Goal: Task Accomplishment & Management: Manage account settings

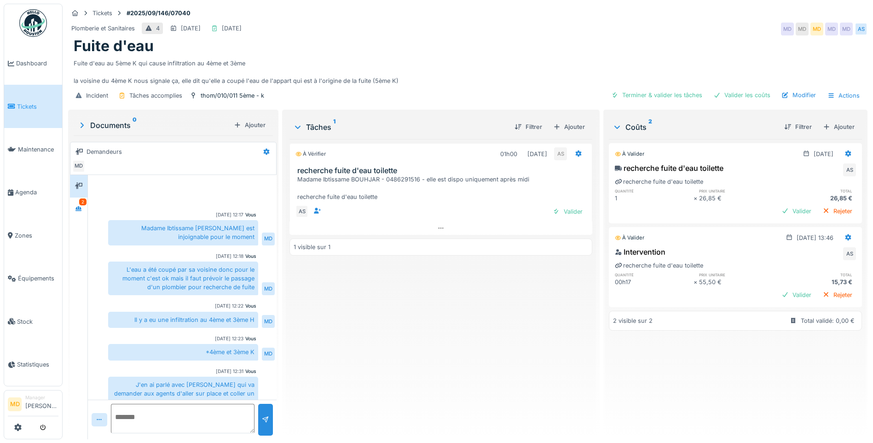
scroll to position [116, 0]
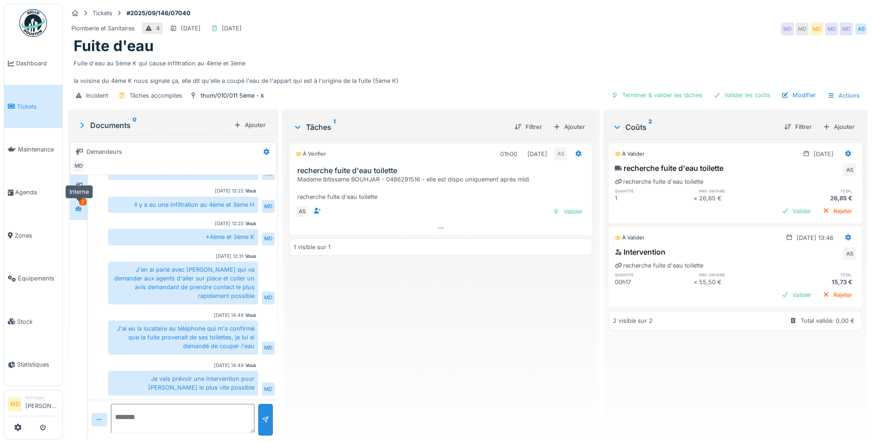
click at [84, 210] on div at bounding box center [79, 209] width 14 height 12
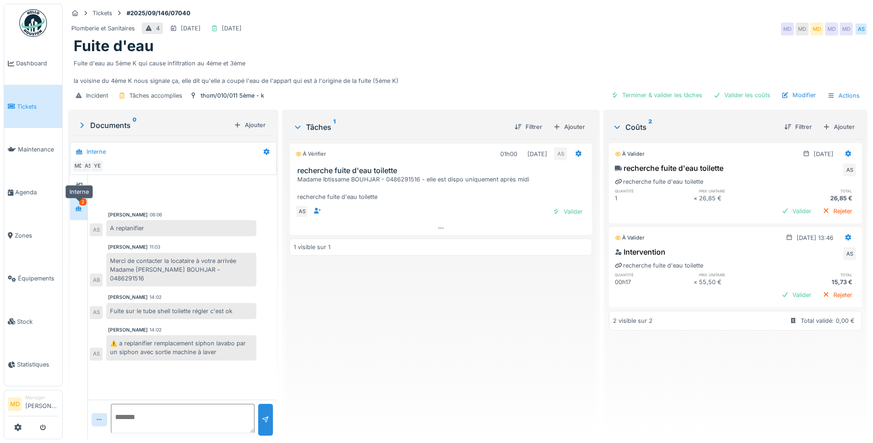
scroll to position [0, 0]
click at [79, 186] on icon at bounding box center [78, 186] width 7 height 6
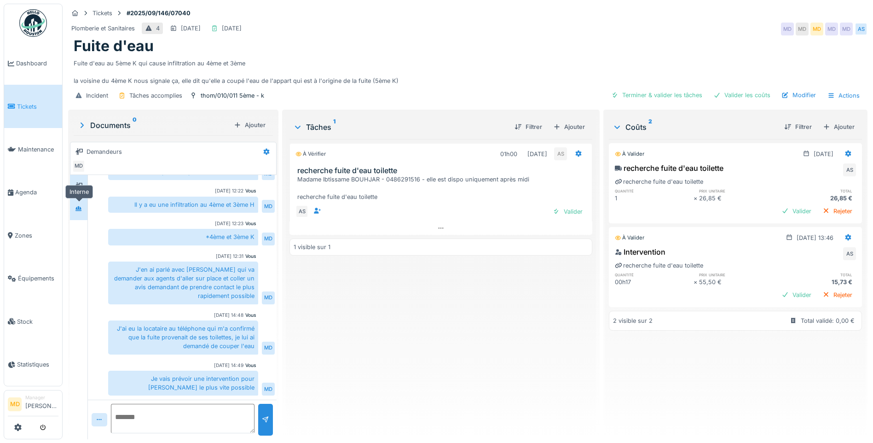
click at [79, 202] on div at bounding box center [79, 208] width 14 height 15
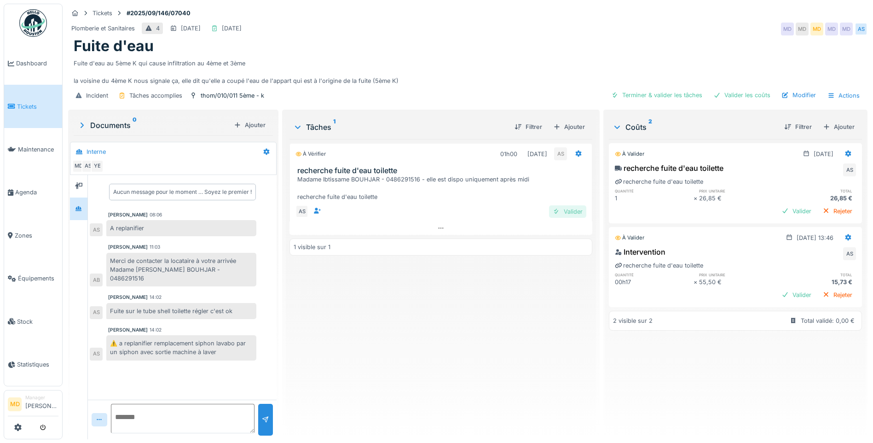
click at [564, 215] on div "Valider" at bounding box center [567, 211] width 37 height 12
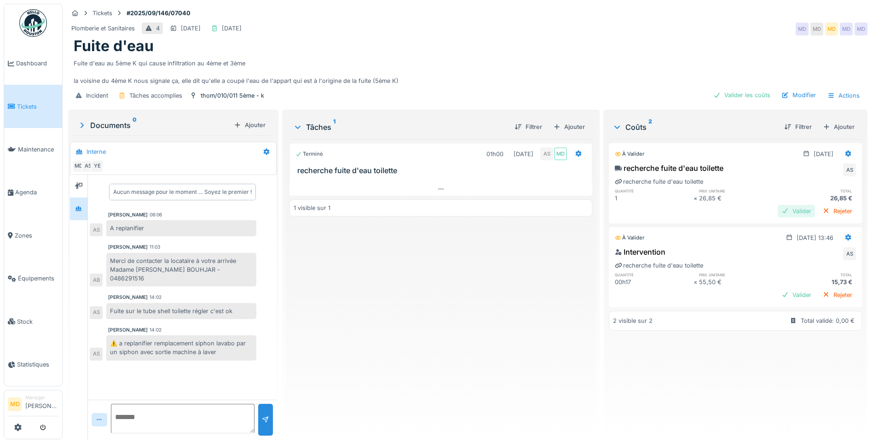
click at [778, 213] on div "Valider" at bounding box center [796, 211] width 37 height 12
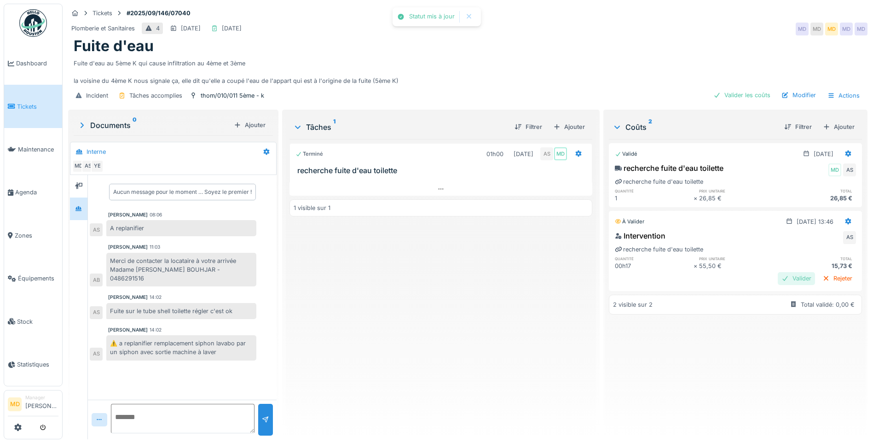
click at [778, 277] on div "Valider" at bounding box center [796, 278] width 37 height 12
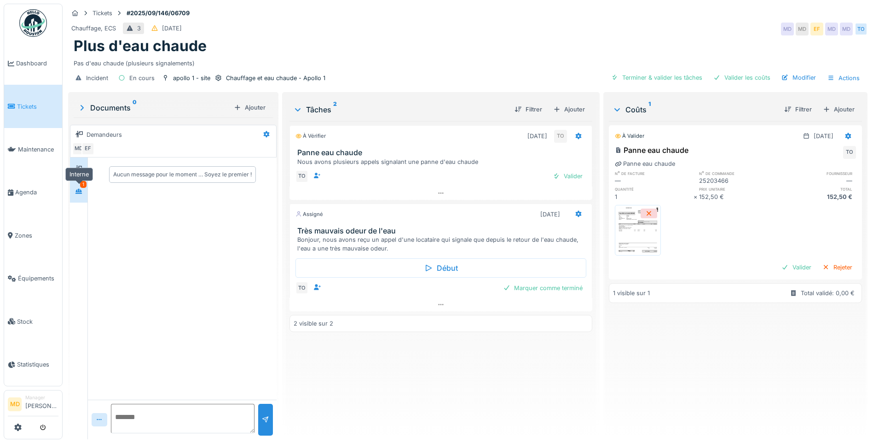
click at [74, 193] on div at bounding box center [79, 191] width 14 height 12
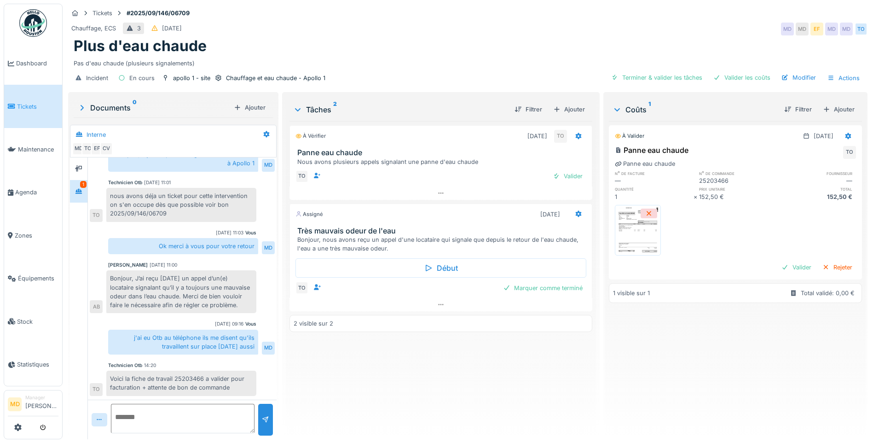
scroll to position [7, 0]
click at [620, 220] on img at bounding box center [637, 230] width 41 height 46
click at [617, 234] on img at bounding box center [637, 230] width 41 height 46
click at [439, 302] on div at bounding box center [440, 304] width 303 height 13
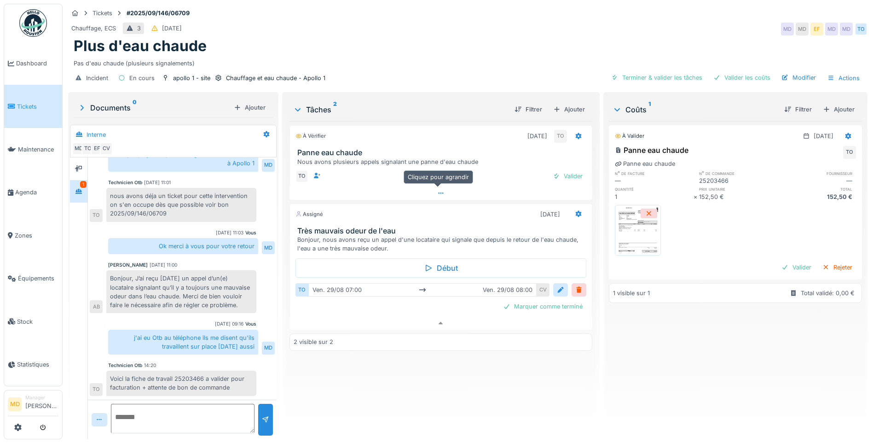
click at [437, 192] on div at bounding box center [440, 192] width 303 height 13
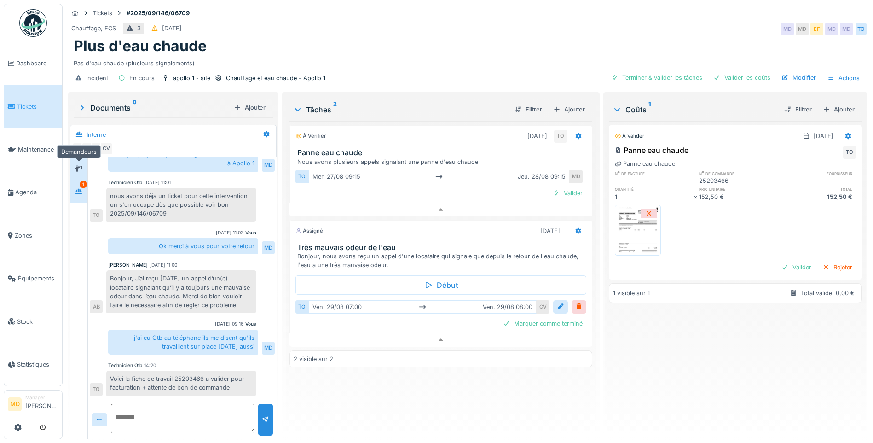
click at [81, 166] on div at bounding box center [78, 168] width 7 height 9
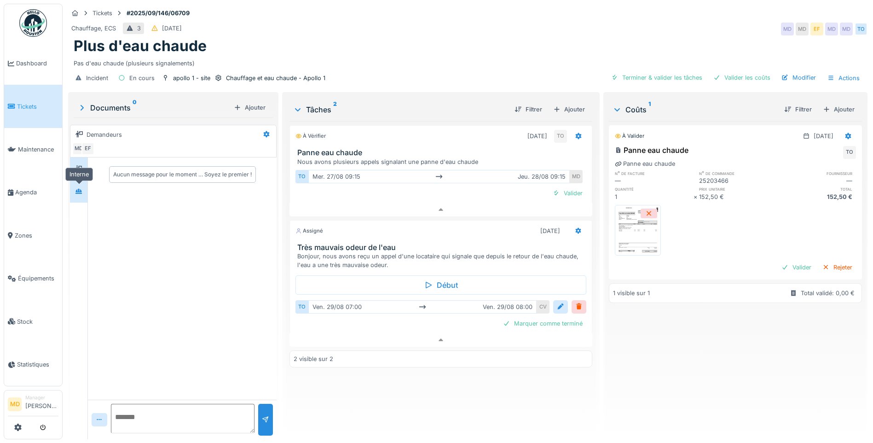
click at [80, 188] on icon at bounding box center [78, 191] width 7 height 6
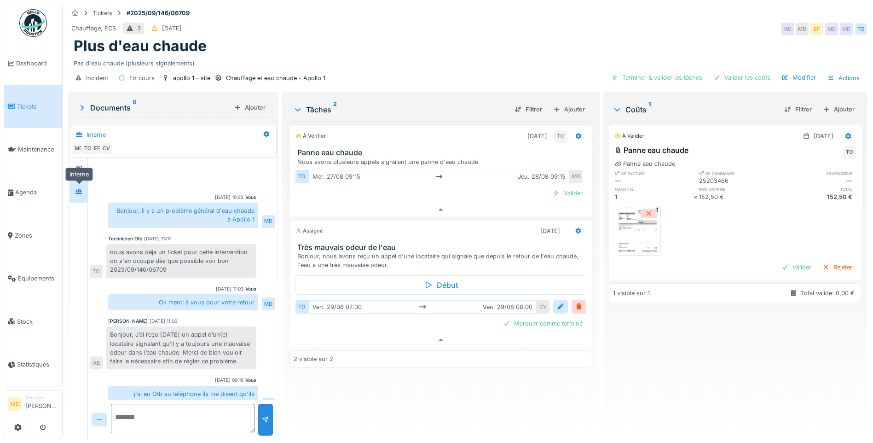
scroll to position [57, 0]
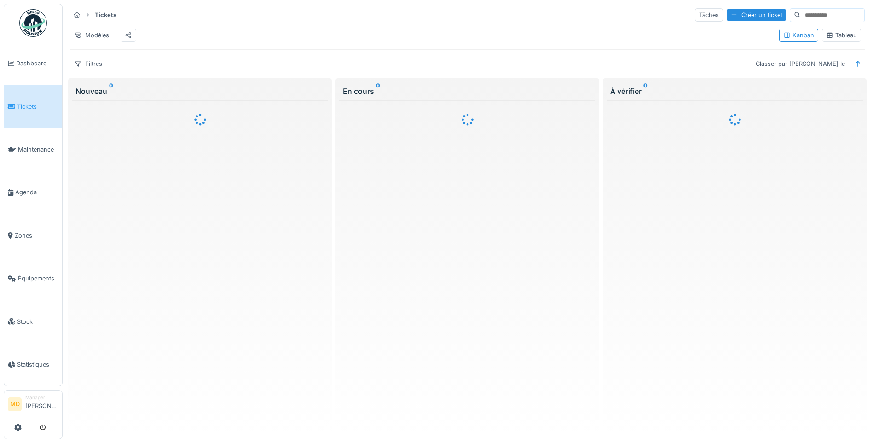
click at [838, 39] on div "Tableau" at bounding box center [841, 35] width 31 height 9
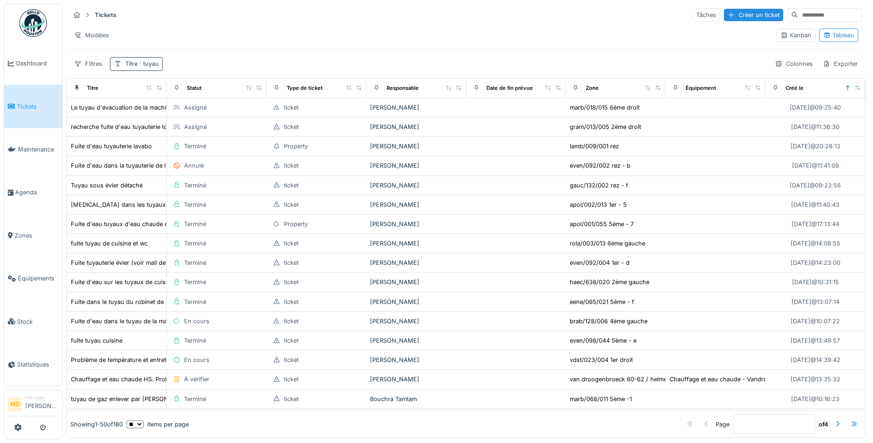
click at [128, 60] on div "Titre : tuyau" at bounding box center [142, 63] width 34 height 9
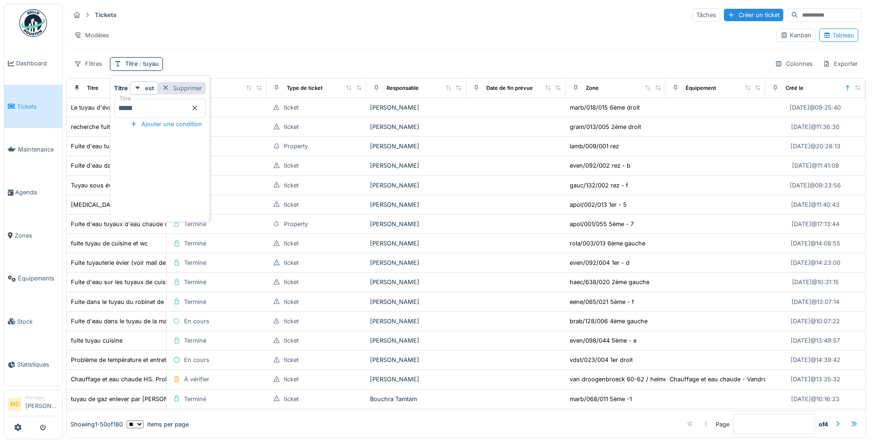
click at [203, 87] on div "Supprimer" at bounding box center [181, 88] width 47 height 12
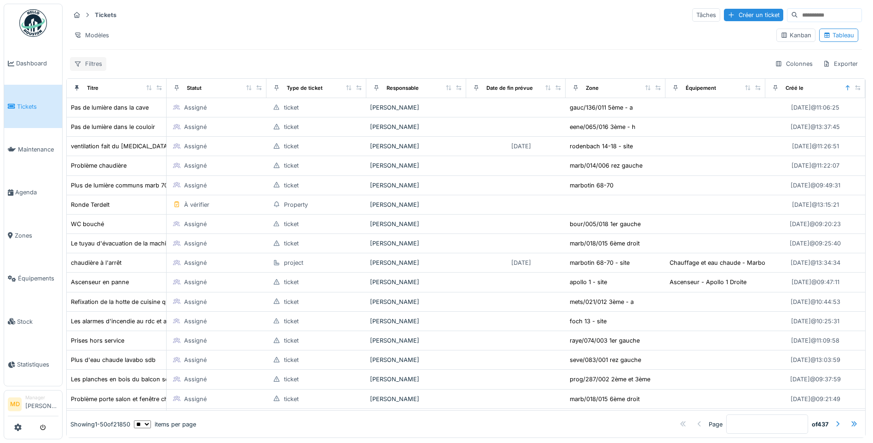
click at [90, 62] on div "Filtres" at bounding box center [88, 63] width 36 height 13
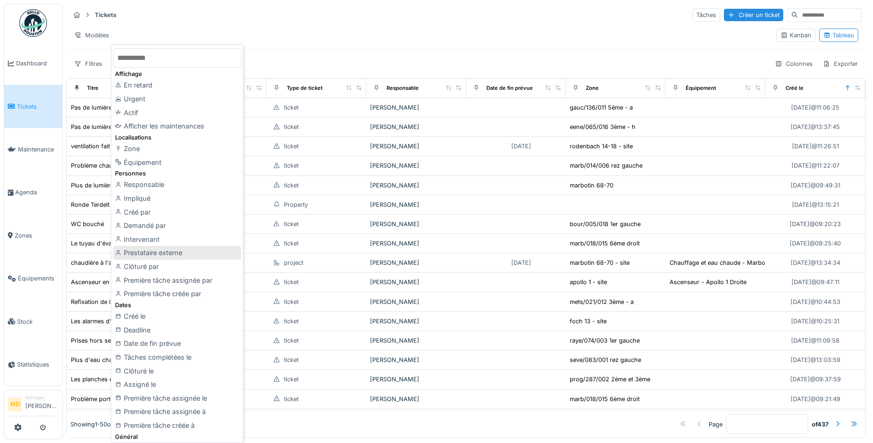
click at [146, 250] on div "Prestataire externe" at bounding box center [177, 253] width 128 height 14
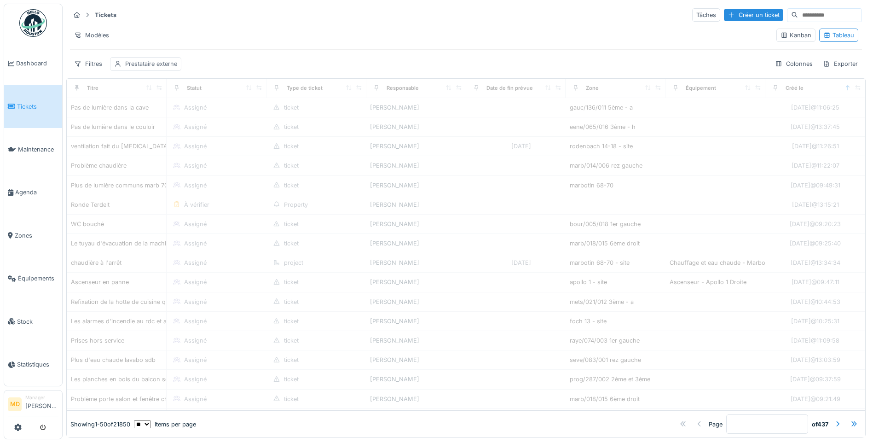
click at [132, 61] on div "Prestataire externe" at bounding box center [151, 63] width 52 height 9
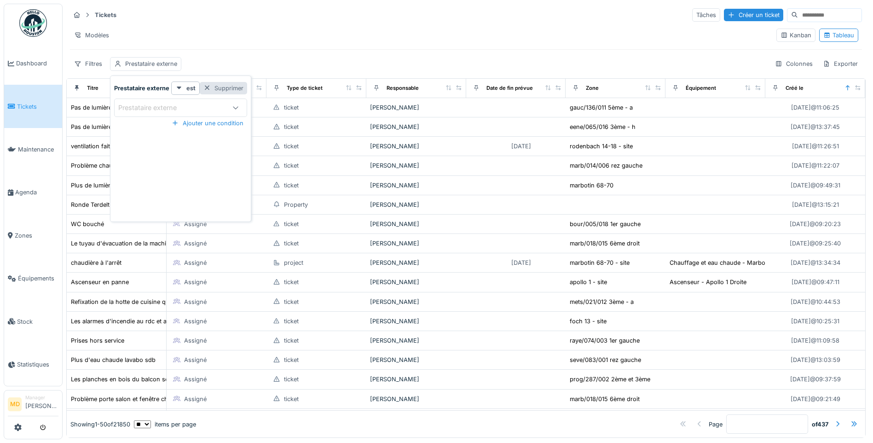
click at [224, 88] on div "Supprimer" at bounding box center [223, 88] width 47 height 12
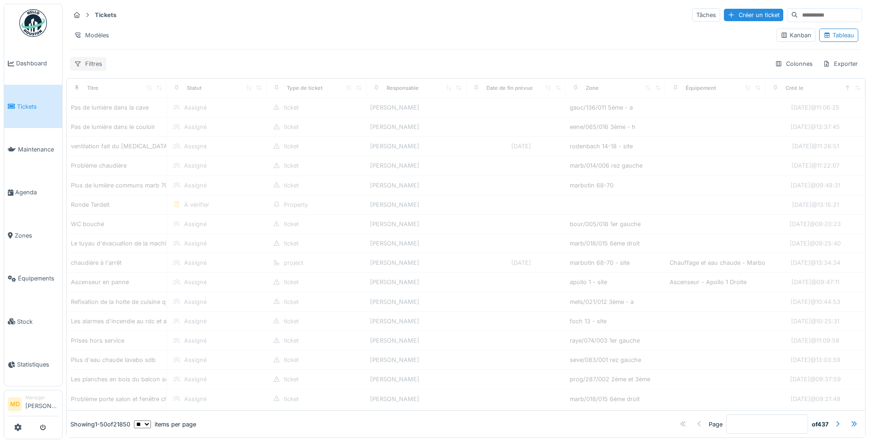
click at [95, 64] on div "Filtres" at bounding box center [88, 63] width 36 height 13
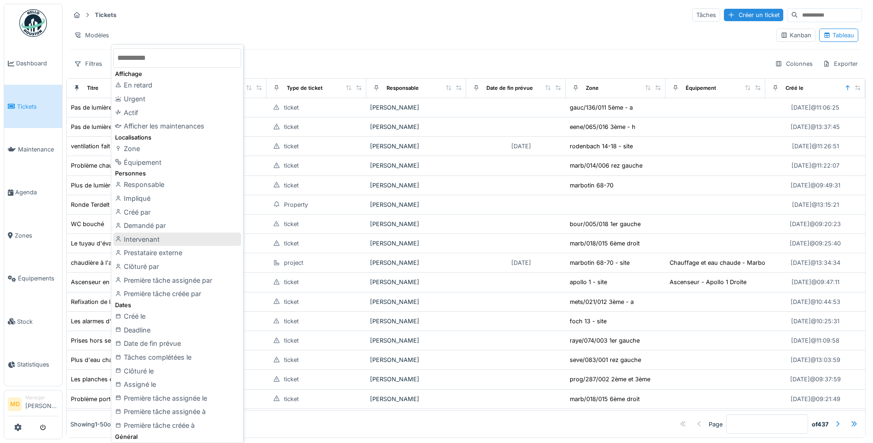
click at [151, 239] on div "Intervenant" at bounding box center [177, 239] width 128 height 14
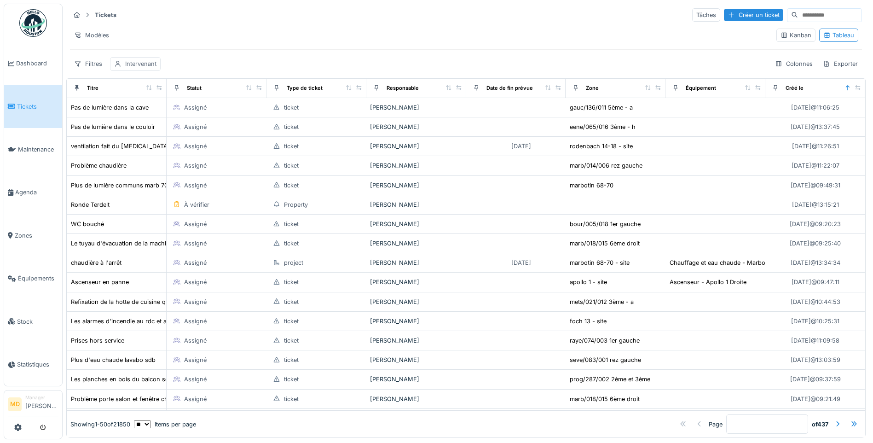
click at [135, 64] on div "Intervenant" at bounding box center [140, 63] width 31 height 9
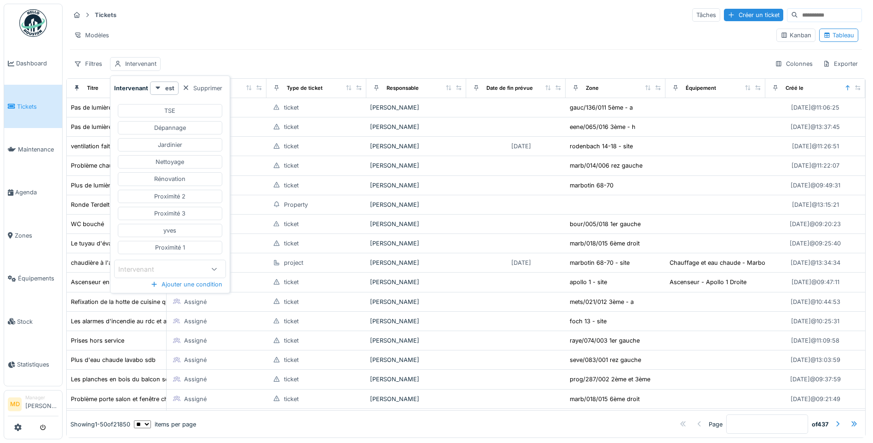
click at [152, 267] on div "Intervenant" at bounding box center [142, 269] width 49 height 10
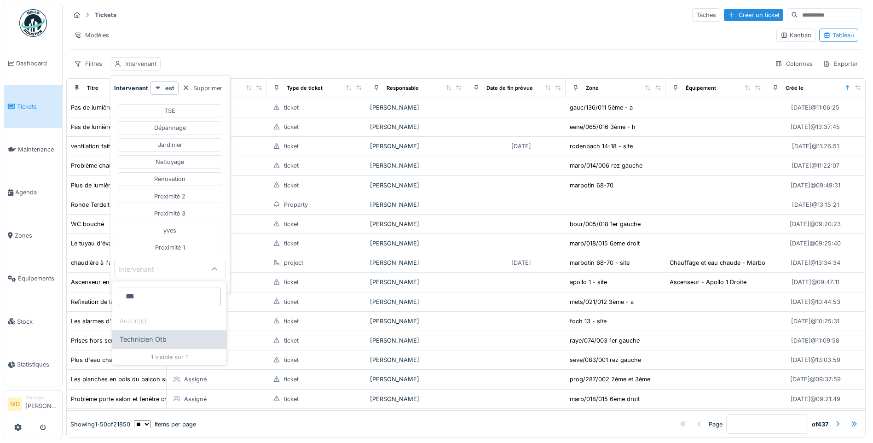
type input "***"
click at [131, 334] on span "Technicien Otb" at bounding box center [143, 339] width 47 height 10
type input "****"
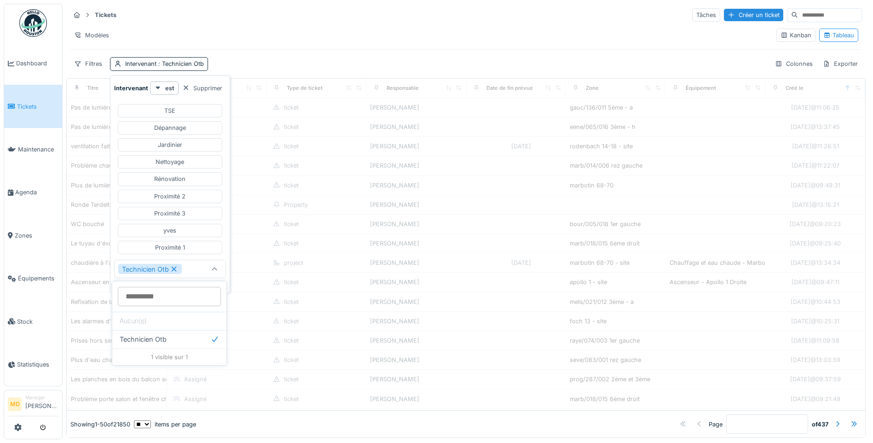
click at [281, 57] on div "Filtres Intervenant : Technicien Otb Colonnes Exporter" at bounding box center [466, 63] width 792 height 13
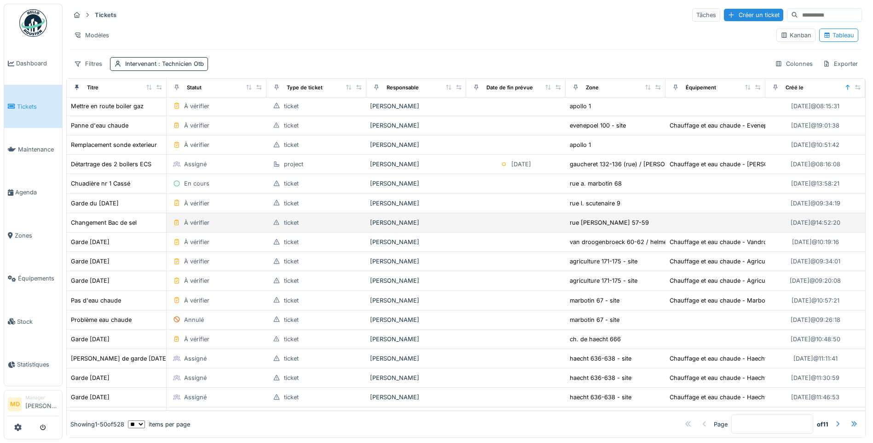
scroll to position [672, 0]
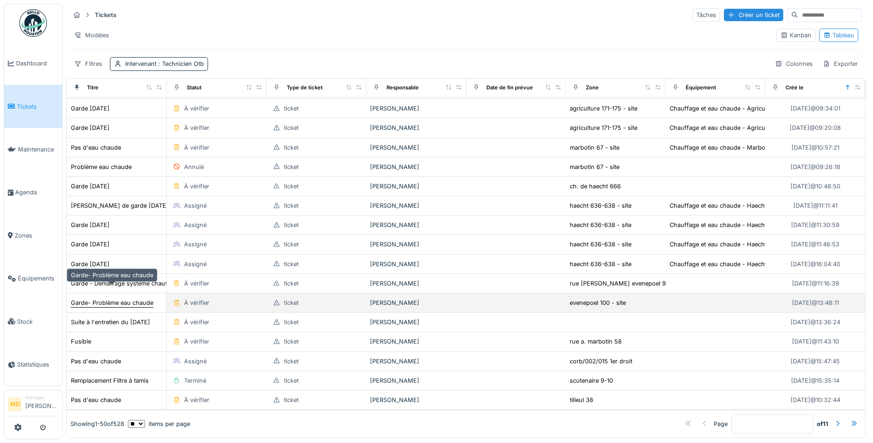
click at [139, 298] on div "Garde- Problème eau chaude" at bounding box center [112, 302] width 82 height 9
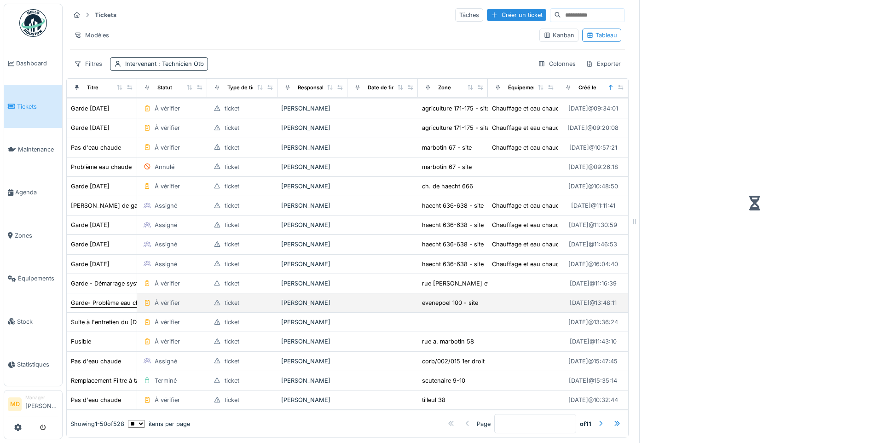
scroll to position [679, 0]
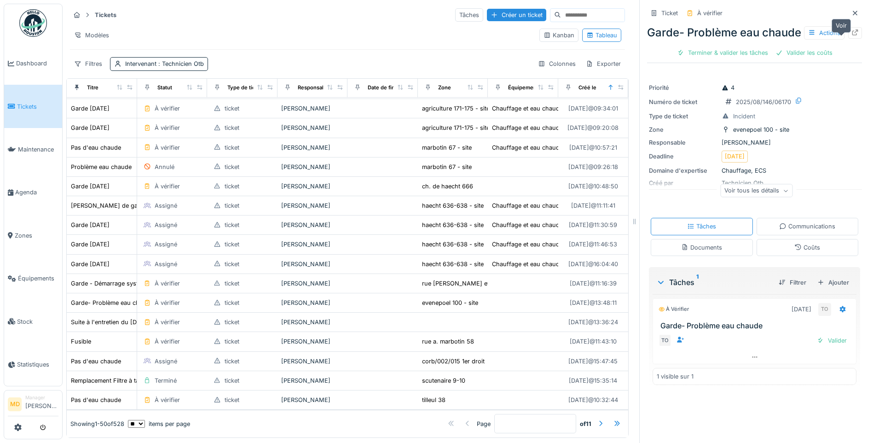
click at [852, 35] on icon at bounding box center [855, 32] width 6 height 6
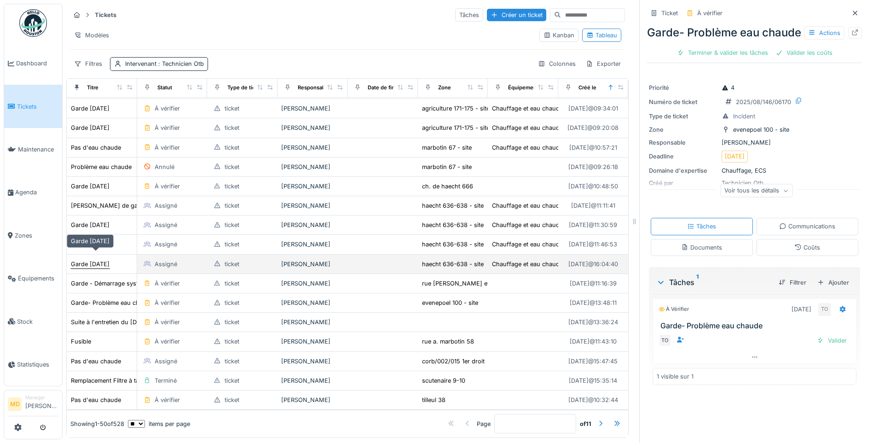
scroll to position [685, 0]
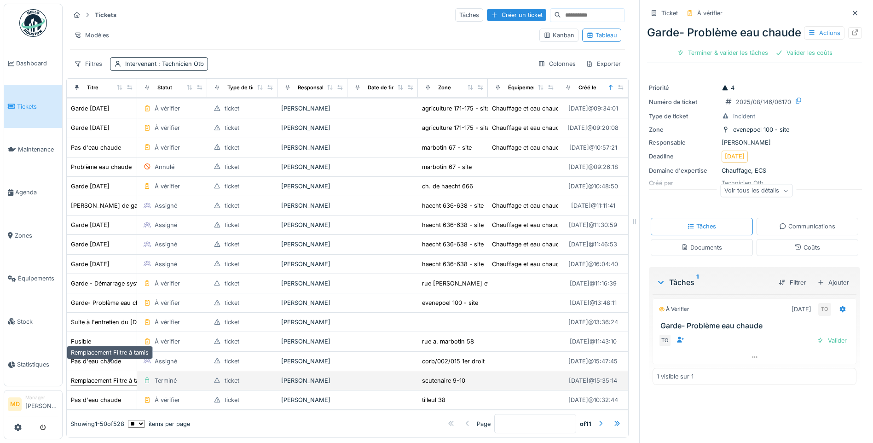
click at [120, 376] on div "Remplacement Filtre à tamis" at bounding box center [110, 380] width 78 height 9
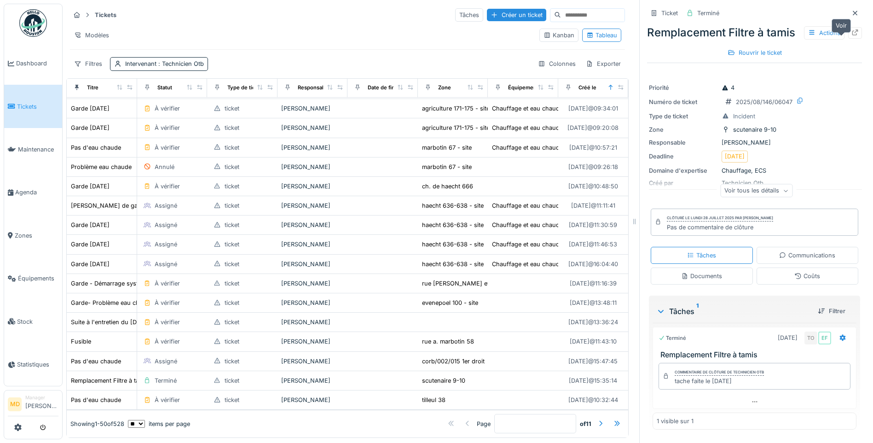
click at [848, 35] on div at bounding box center [855, 33] width 14 height 12
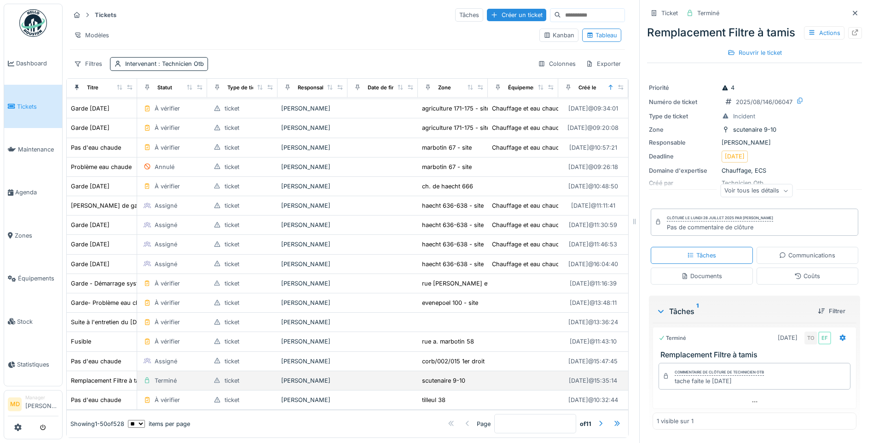
scroll to position [7, 0]
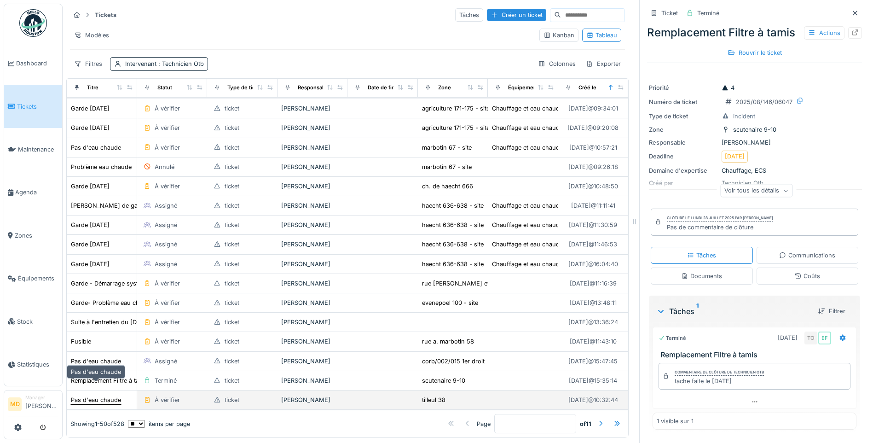
click at [107, 395] on div "Pas d'eau chaude" at bounding box center [96, 399] width 50 height 9
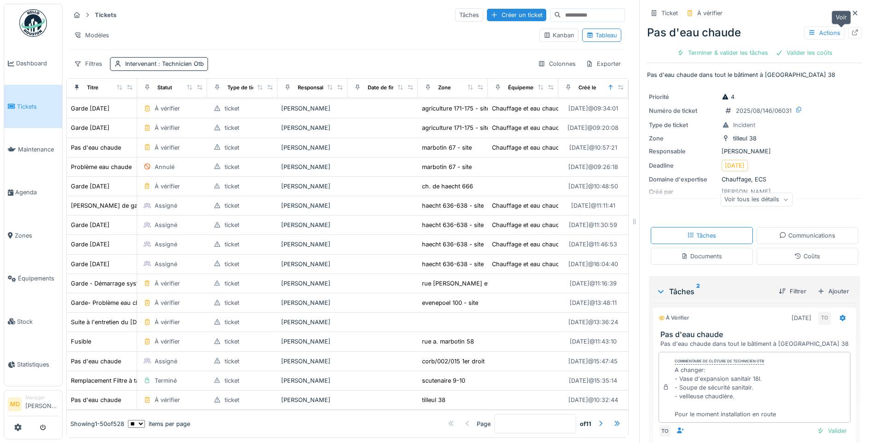
click at [852, 29] on icon at bounding box center [855, 32] width 6 height 6
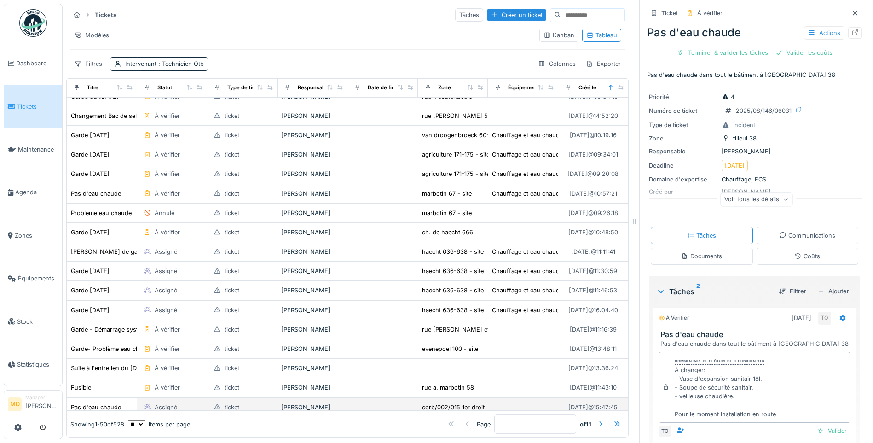
scroll to position [685, 0]
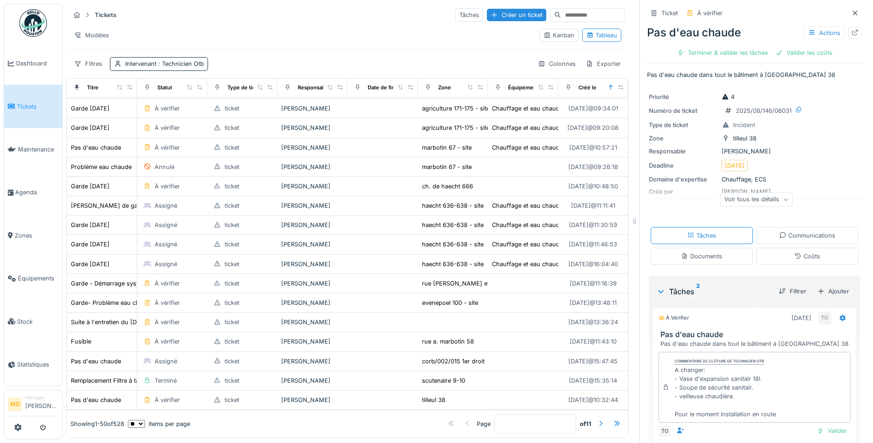
click at [597, 419] on div at bounding box center [600, 423] width 7 height 9
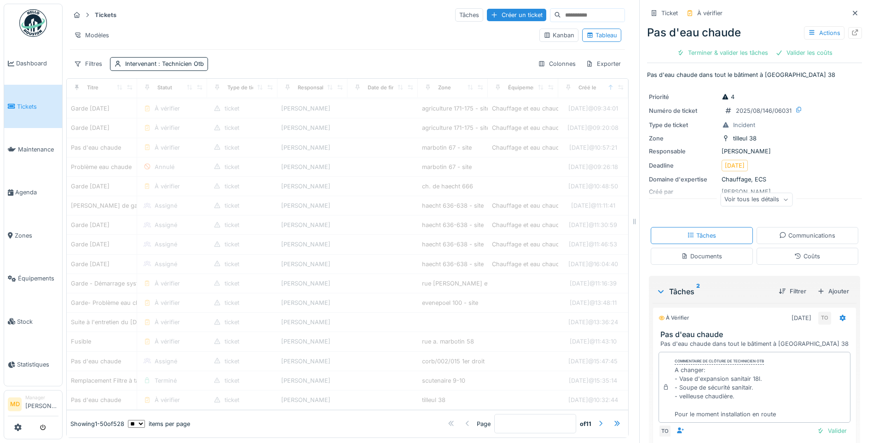
scroll to position [679, 0]
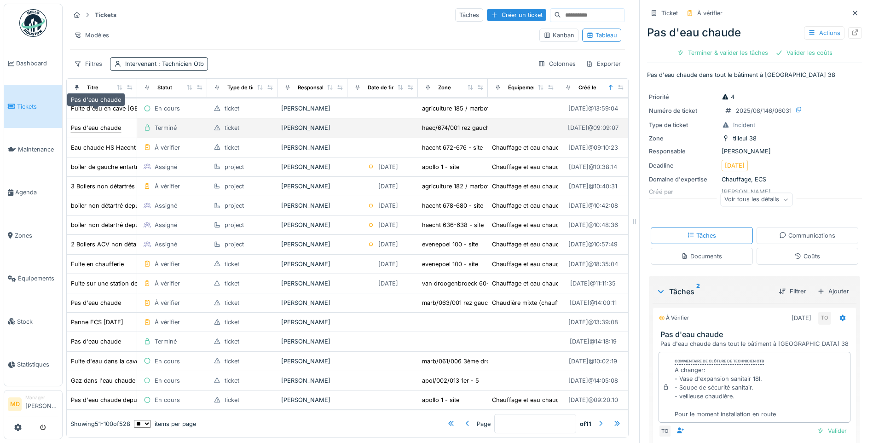
click at [85, 123] on div "Pas d'eau chaude" at bounding box center [96, 127] width 50 height 9
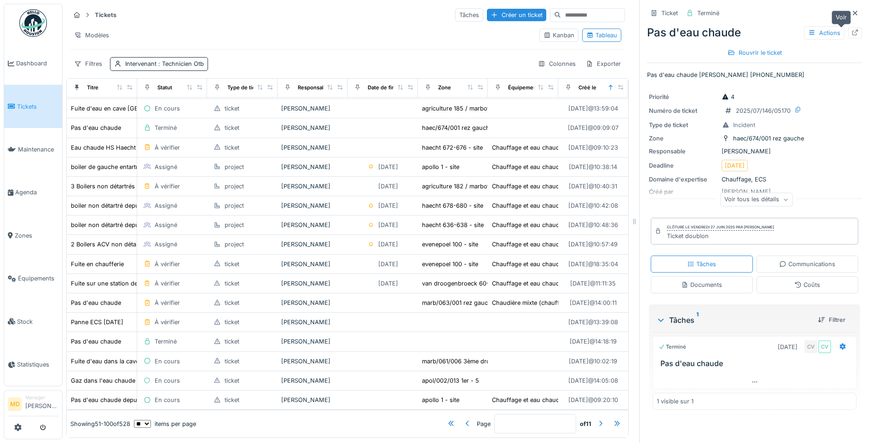
click at [851, 29] on icon at bounding box center [854, 32] width 7 height 6
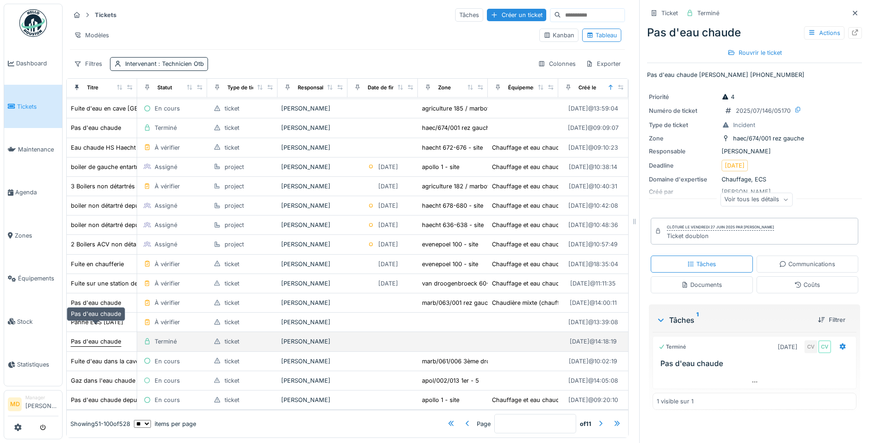
click at [99, 337] on div "Pas d'eau chaude" at bounding box center [96, 341] width 50 height 9
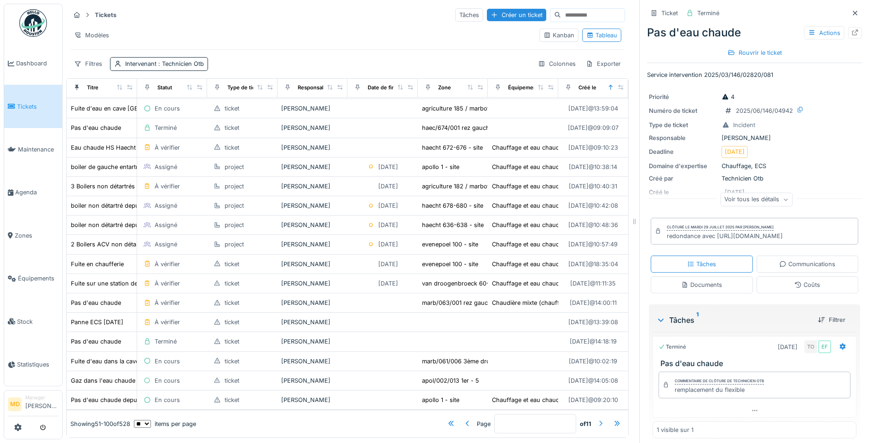
click at [593, 417] on div at bounding box center [600, 423] width 15 height 12
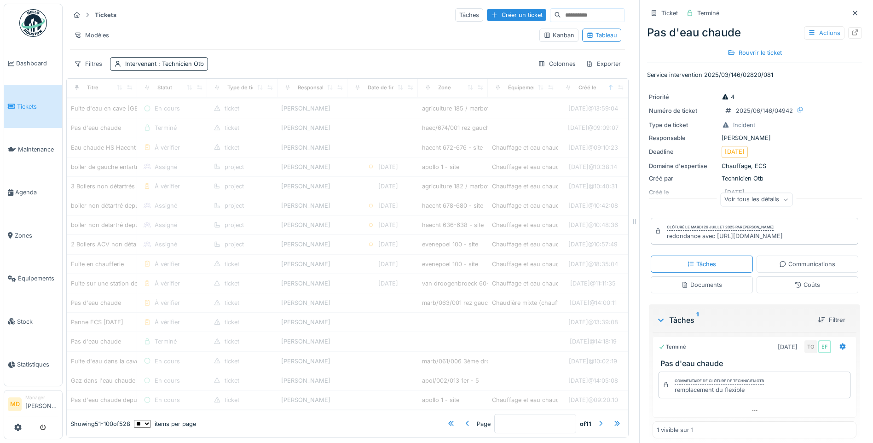
type input "*"
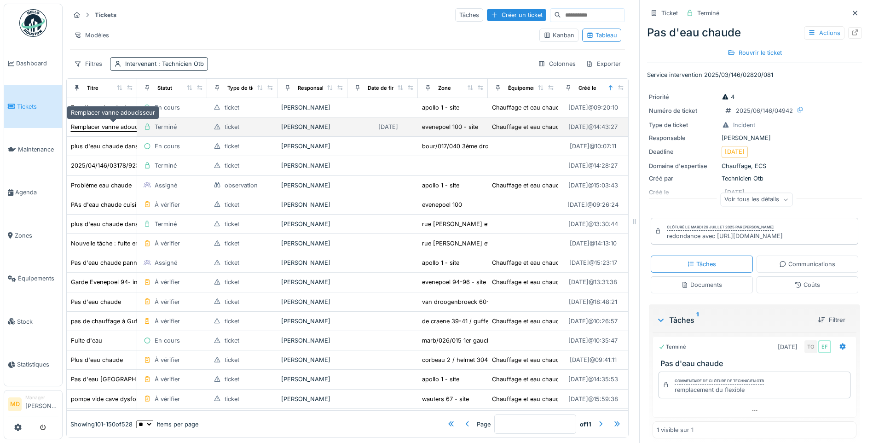
click at [101, 122] on div "Remplacer vanne adoucisseur" at bounding box center [113, 126] width 84 height 9
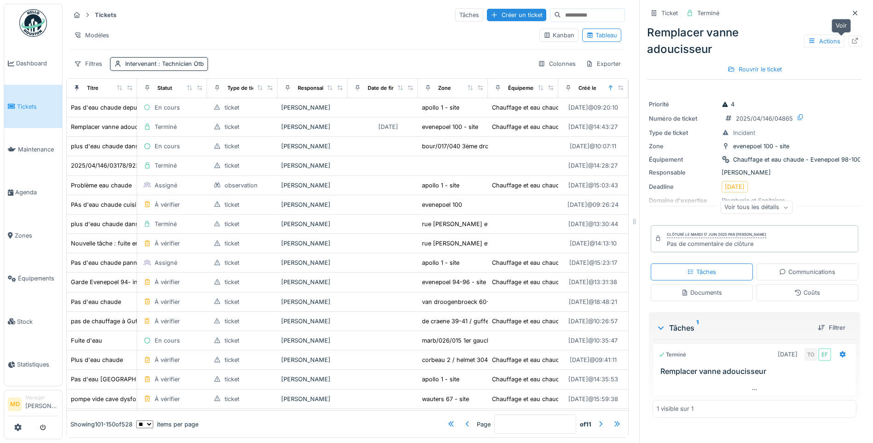
click at [851, 38] on icon at bounding box center [854, 41] width 7 height 6
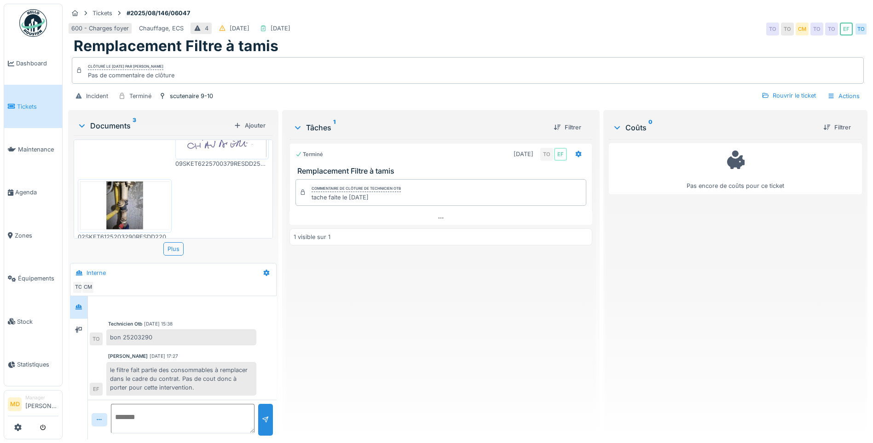
scroll to position [7, 0]
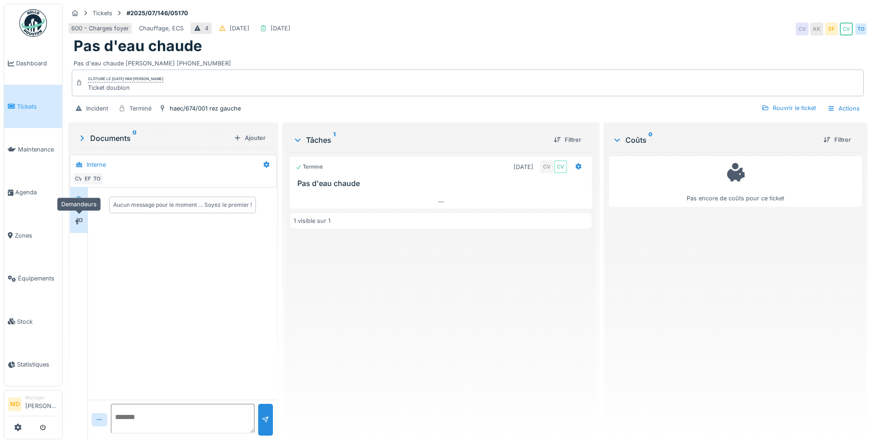
click at [80, 223] on icon at bounding box center [78, 221] width 7 height 6
click at [86, 206] on div at bounding box center [79, 198] width 14 height 15
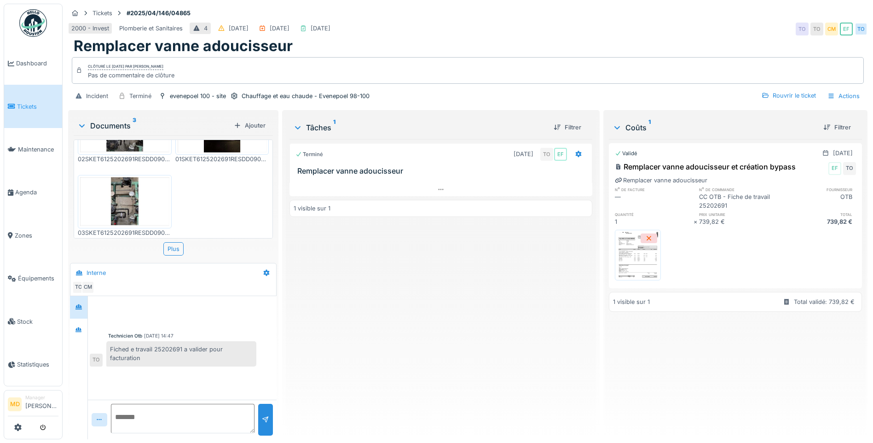
scroll to position [47, 0]
click at [83, 339] on div at bounding box center [78, 329] width 17 height 23
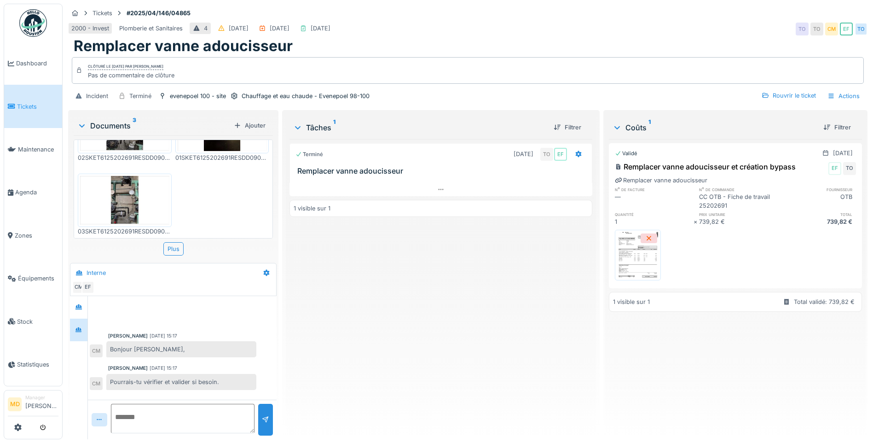
scroll to position [7, 0]
click at [78, 306] on div at bounding box center [79, 307] width 14 height 12
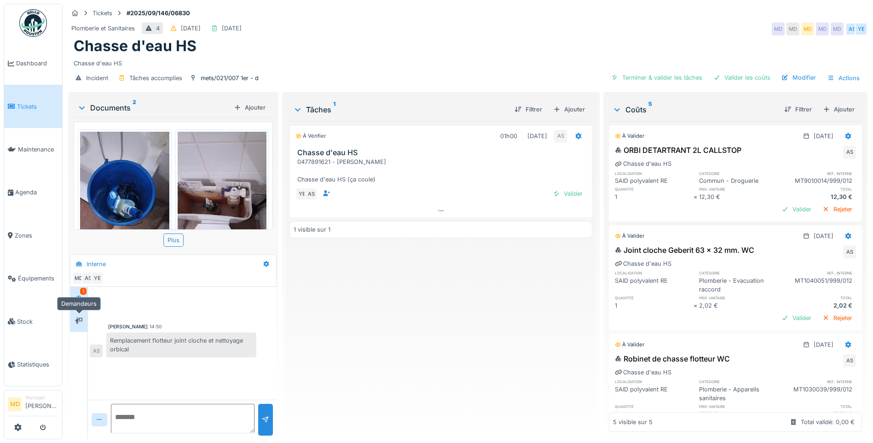
click at [85, 326] on div at bounding box center [79, 320] width 14 height 15
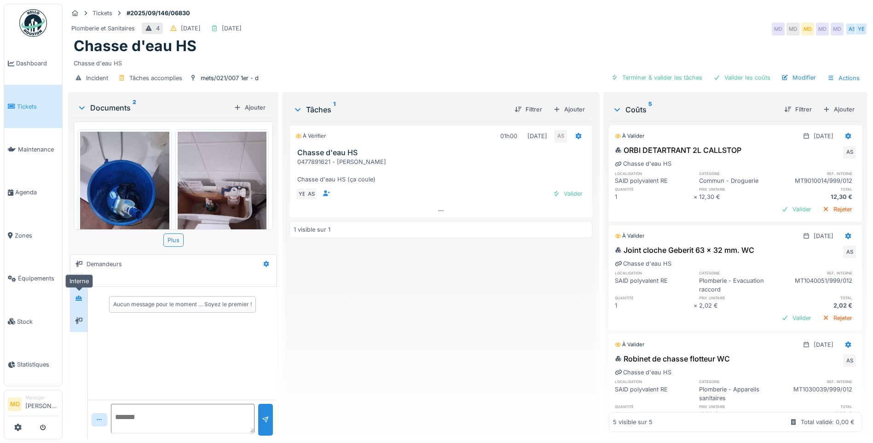
click at [82, 301] on icon at bounding box center [78, 298] width 7 height 6
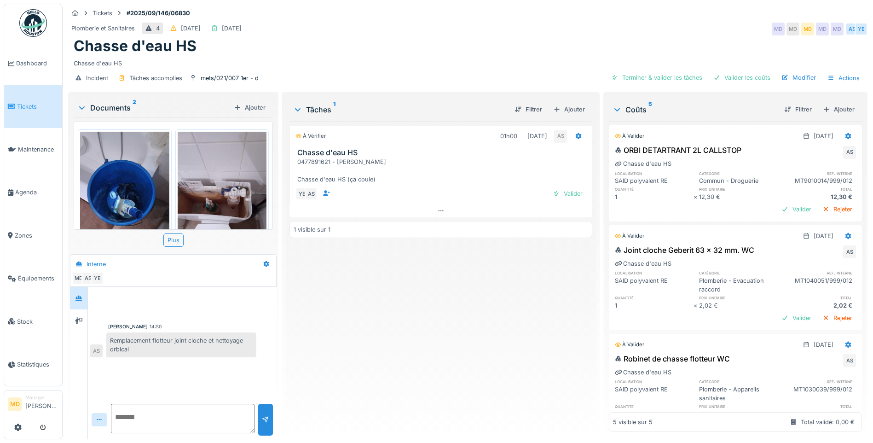
click at [99, 180] on img at bounding box center [124, 191] width 89 height 119
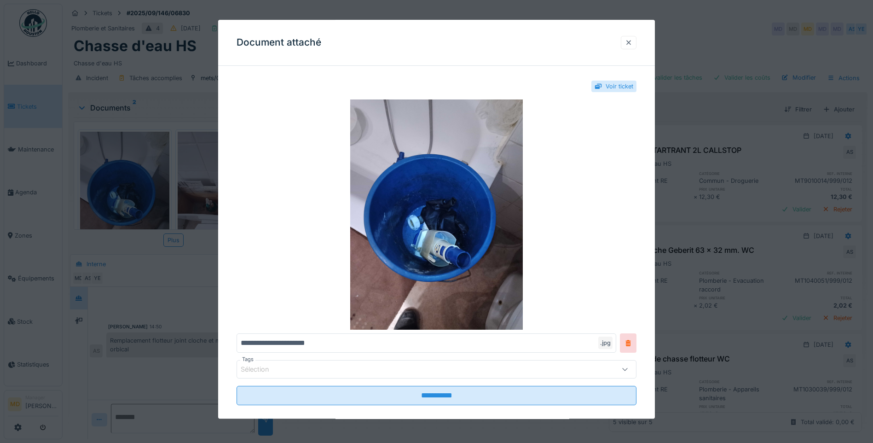
click at [637, 41] on div at bounding box center [629, 42] width 16 height 13
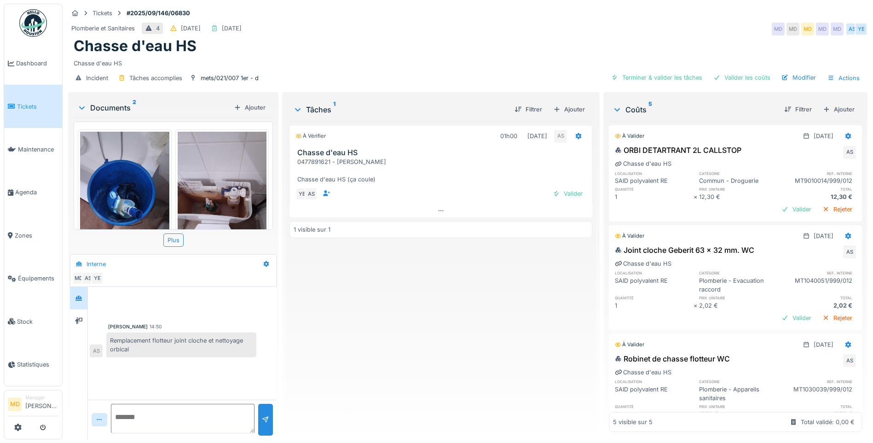
click at [178, 174] on img at bounding box center [222, 191] width 89 height 119
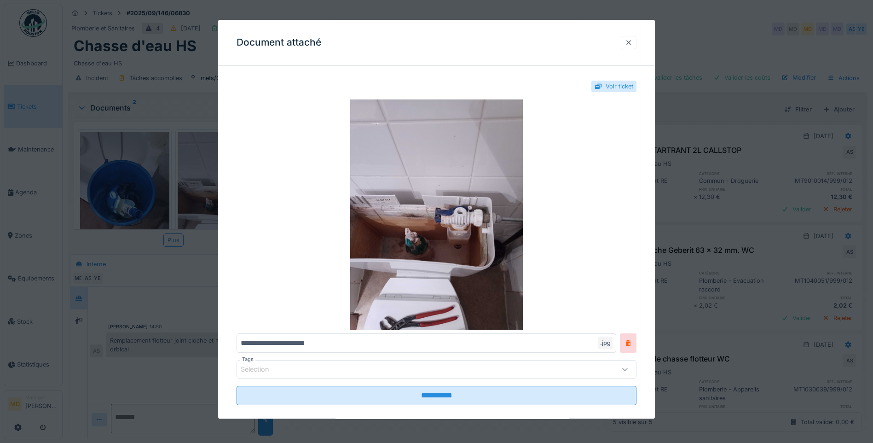
click at [632, 42] on div at bounding box center [628, 42] width 7 height 9
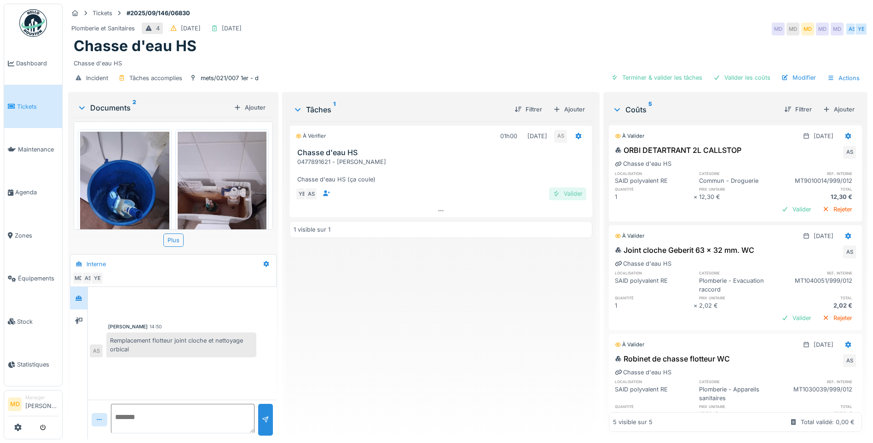
click at [556, 187] on div "Valider" at bounding box center [567, 193] width 37 height 12
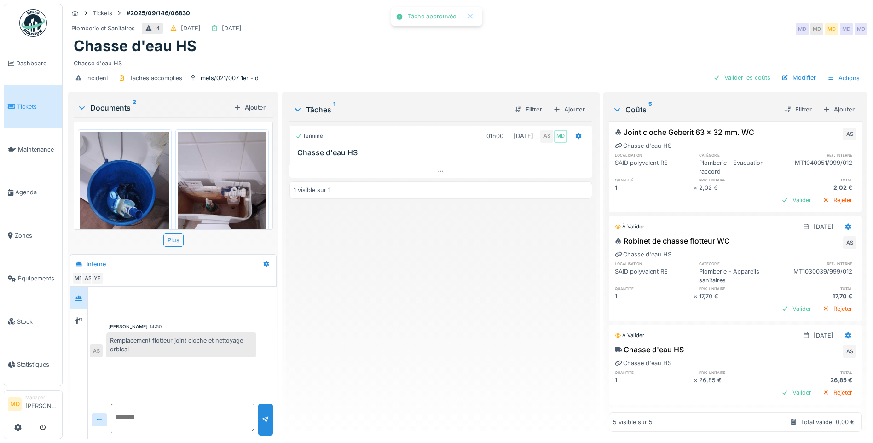
scroll to position [212, 0]
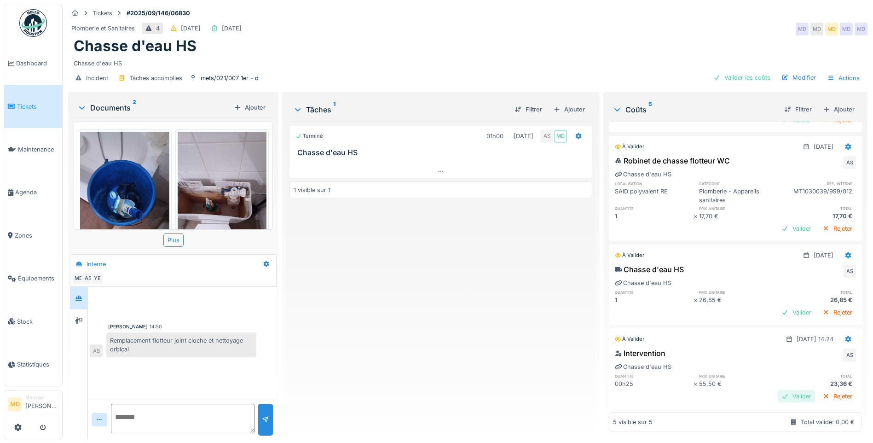
click at [778, 390] on div "Valider" at bounding box center [796, 396] width 37 height 12
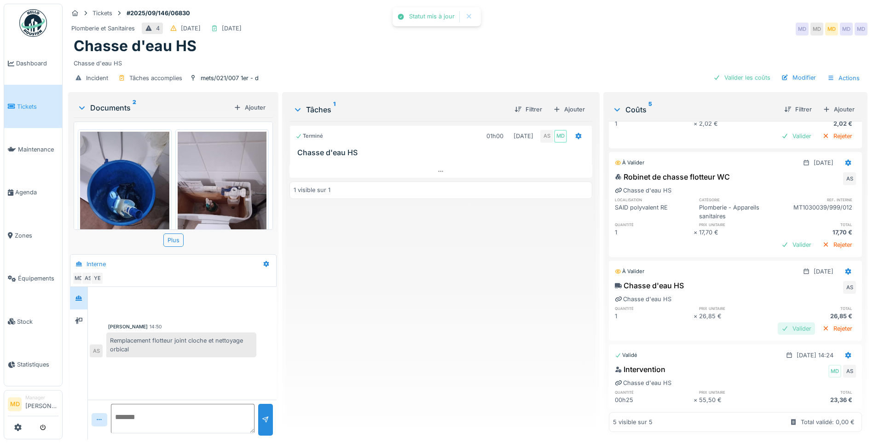
click at [786, 322] on div "Valider" at bounding box center [796, 328] width 37 height 12
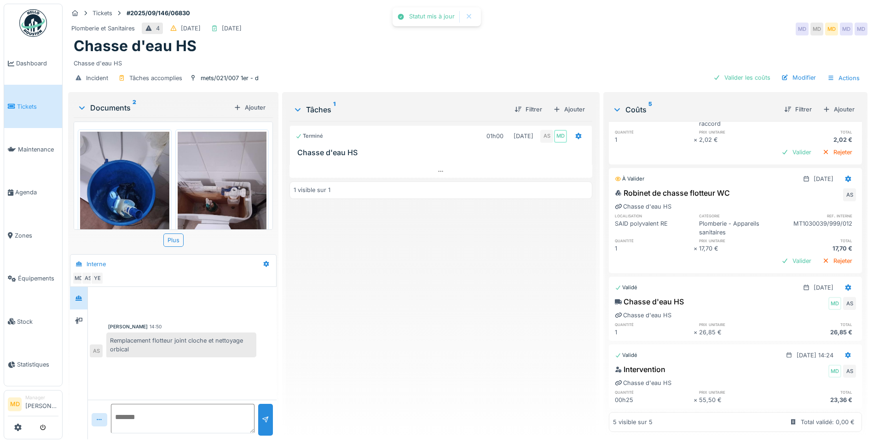
scroll to position [133, 0]
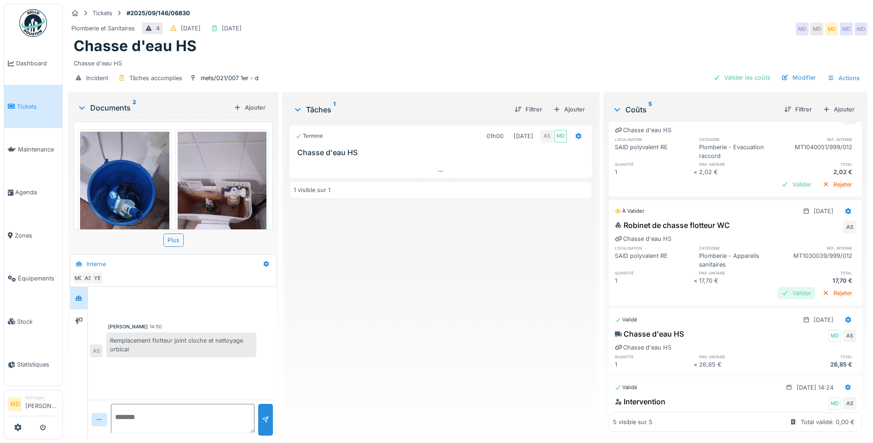
click at [778, 289] on div "Valider" at bounding box center [796, 293] width 37 height 12
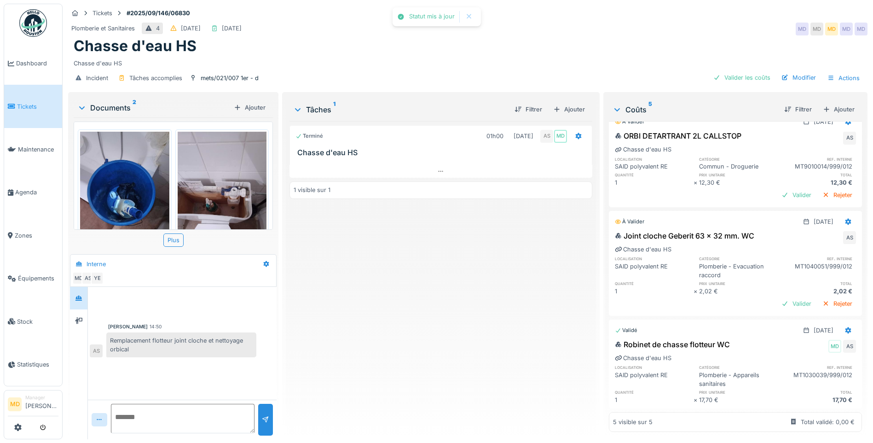
scroll to position [0, 0]
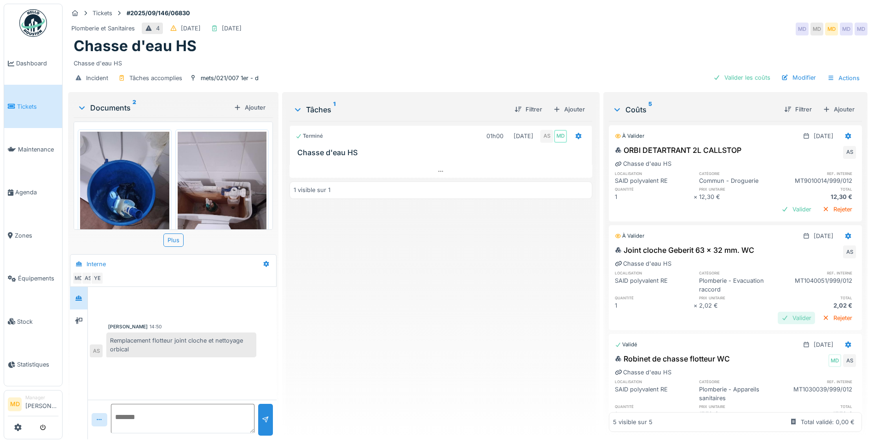
click at [778, 314] on div "Valider" at bounding box center [796, 318] width 37 height 12
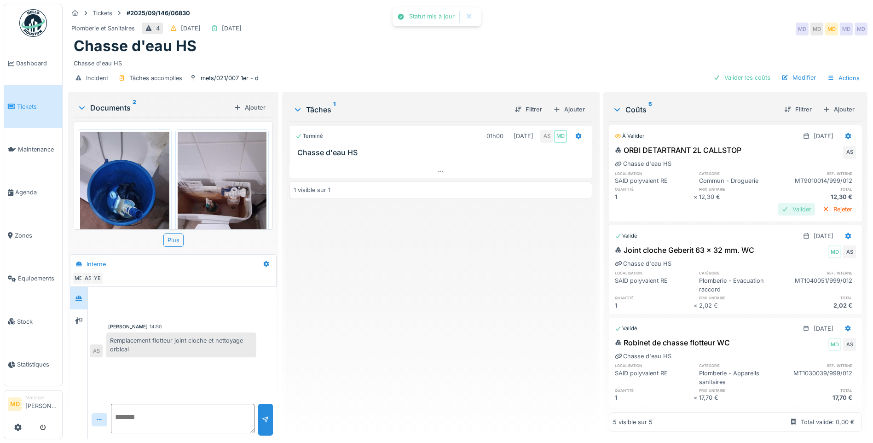
click at [778, 203] on div "Valider" at bounding box center [796, 209] width 37 height 12
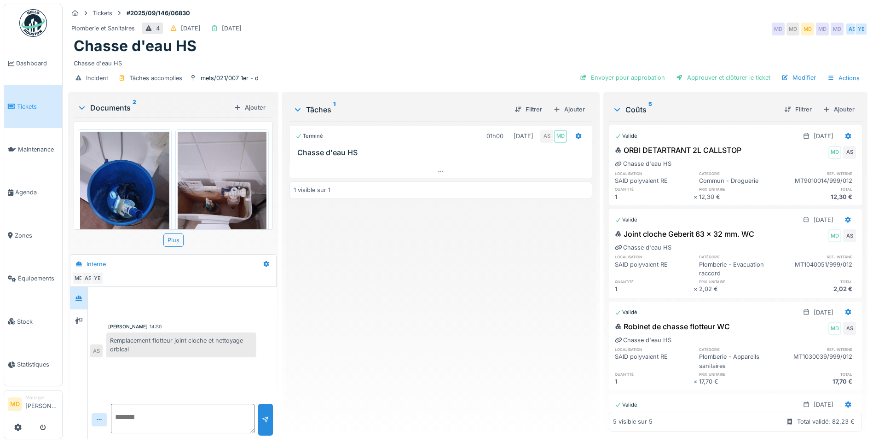
scroll to position [35, 0]
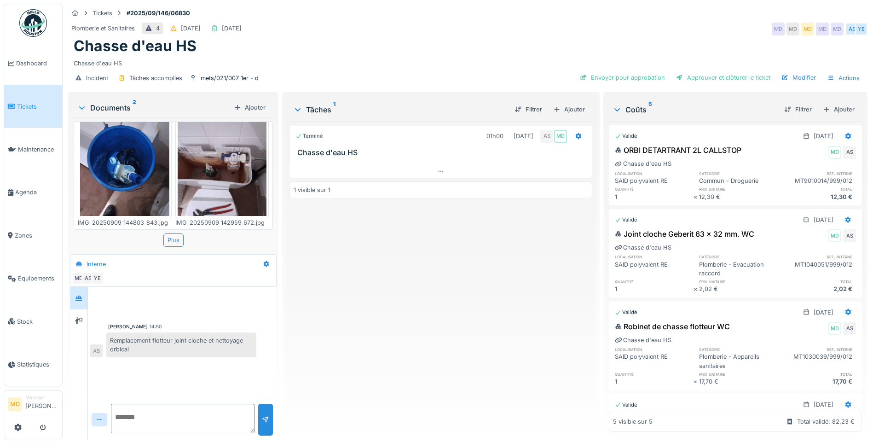
click at [216, 161] on img at bounding box center [222, 156] width 89 height 119
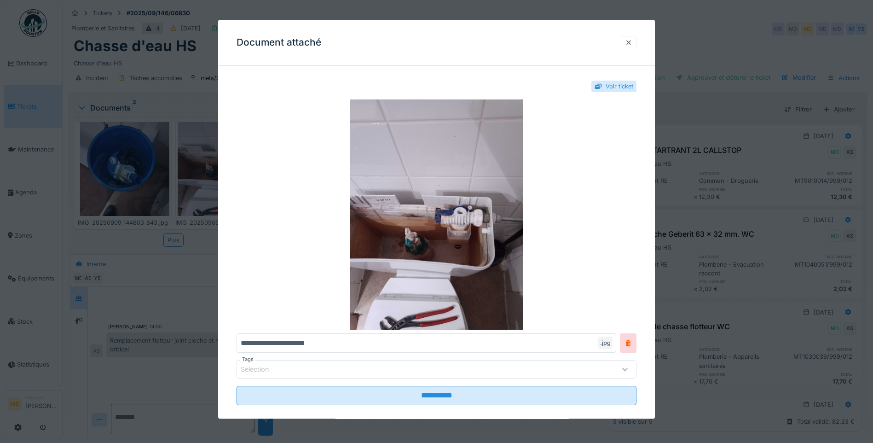
click at [637, 41] on div at bounding box center [629, 42] width 16 height 13
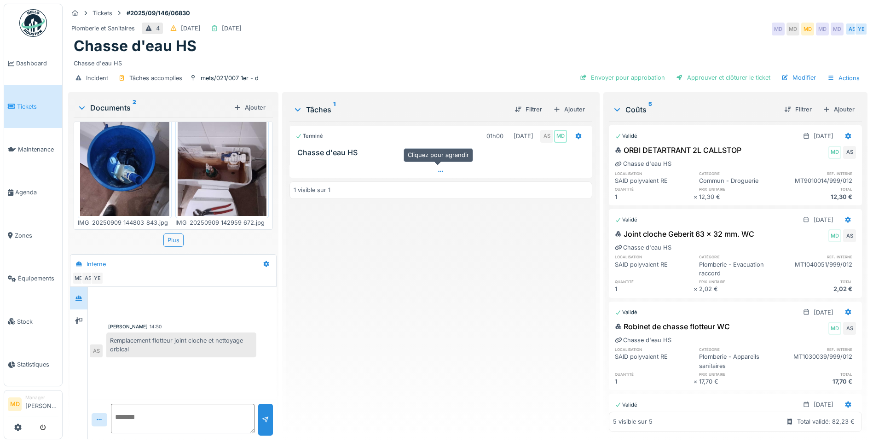
click at [445, 169] on div at bounding box center [440, 171] width 303 height 13
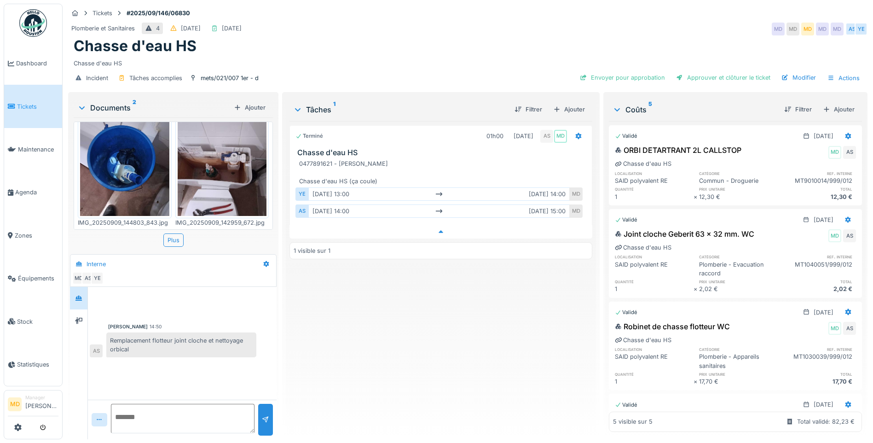
scroll to position [7, 0]
click at [434, 228] on div at bounding box center [440, 231] width 303 height 13
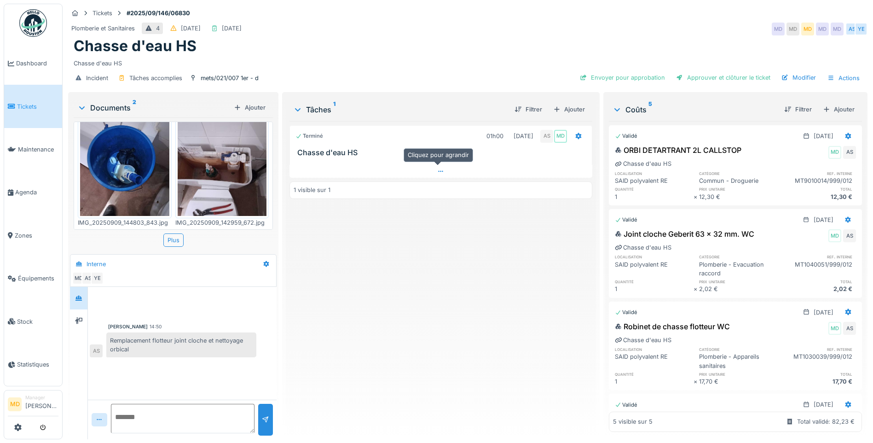
click at [443, 165] on div at bounding box center [440, 171] width 303 height 13
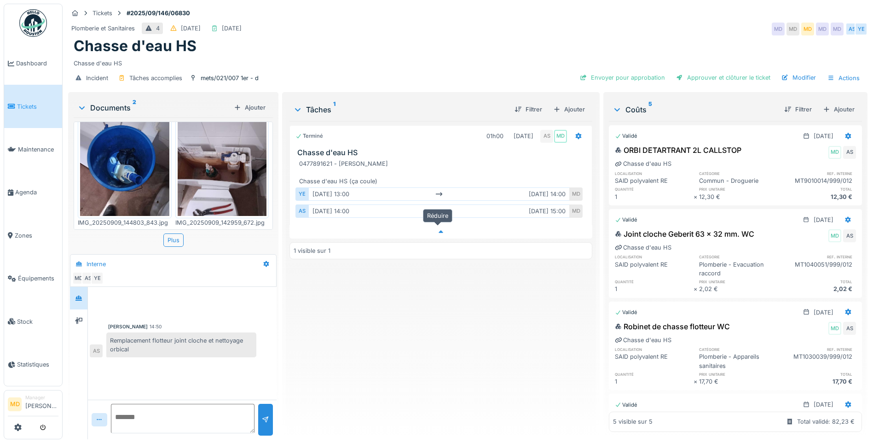
click at [439, 231] on icon at bounding box center [441, 232] width 5 height 3
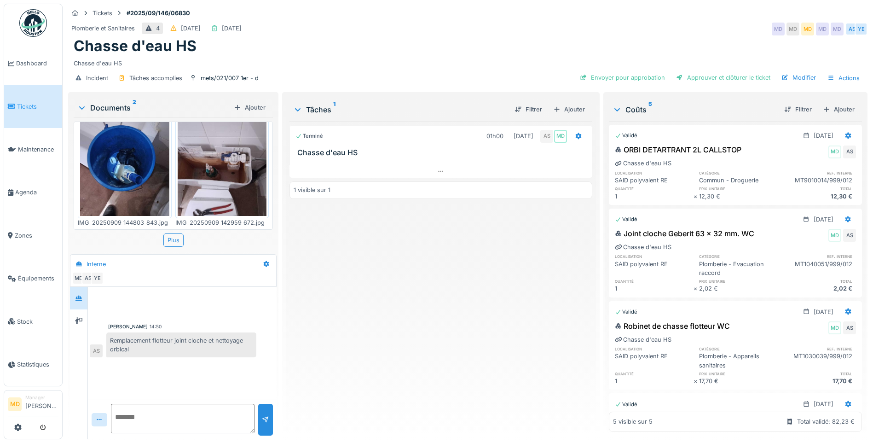
scroll to position [0, 0]
drag, startPoint x: 21, startPoint y: 102, endPoint x: 24, endPoint y: 98, distance: 5.4
click at [682, 72] on div "Approuver et clôturer le ticket" at bounding box center [723, 77] width 102 height 12
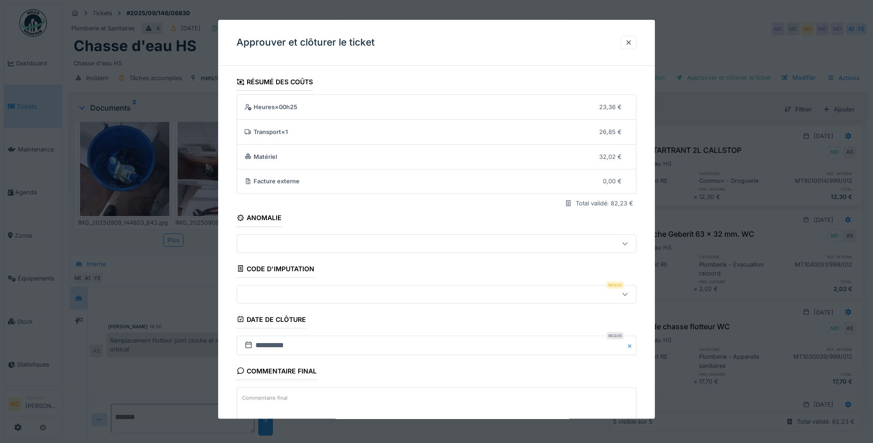
click at [258, 289] on div at bounding box center [413, 294] width 345 height 10
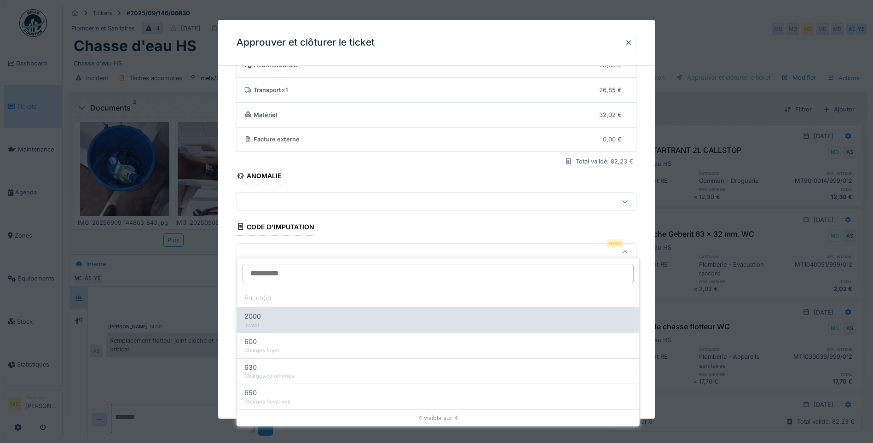
scroll to position [61, 0]
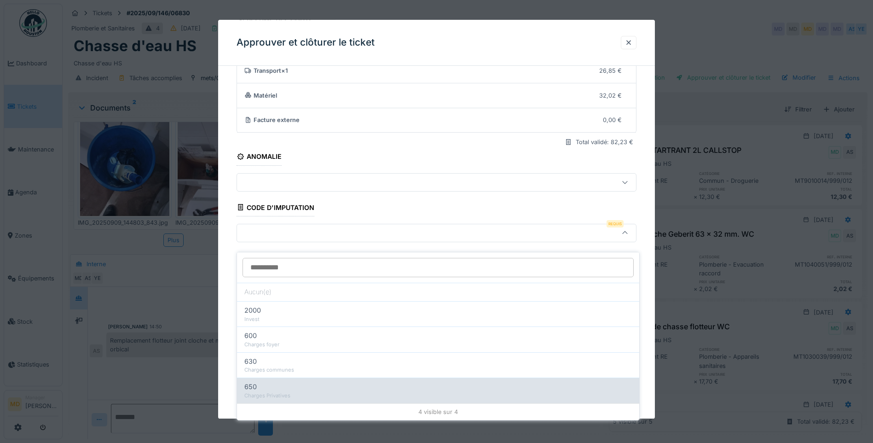
click at [290, 392] on div "Charges Privatives" at bounding box center [438, 396] width 388 height 8
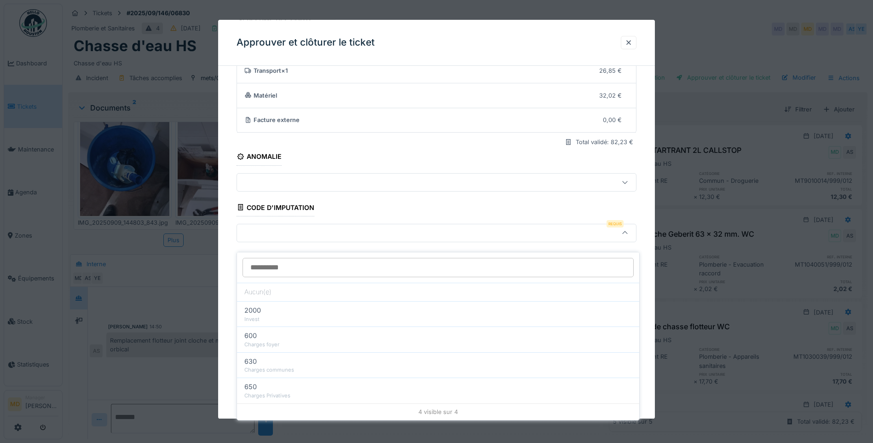
type input "***"
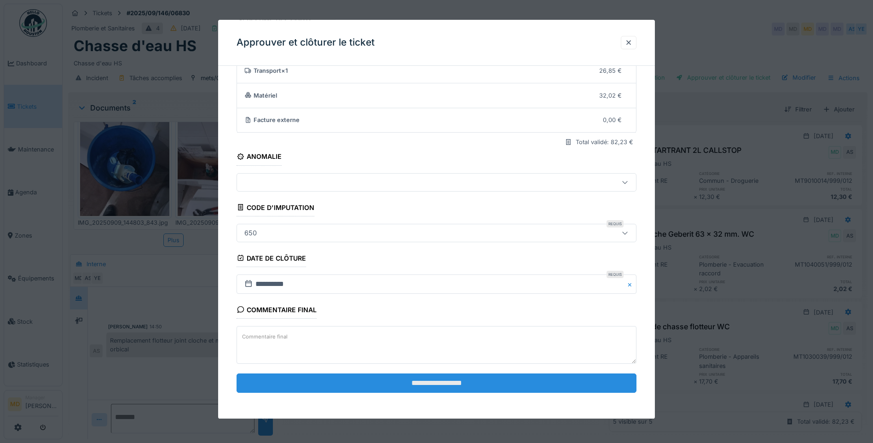
click at [368, 388] on input "**********" at bounding box center [437, 382] width 400 height 19
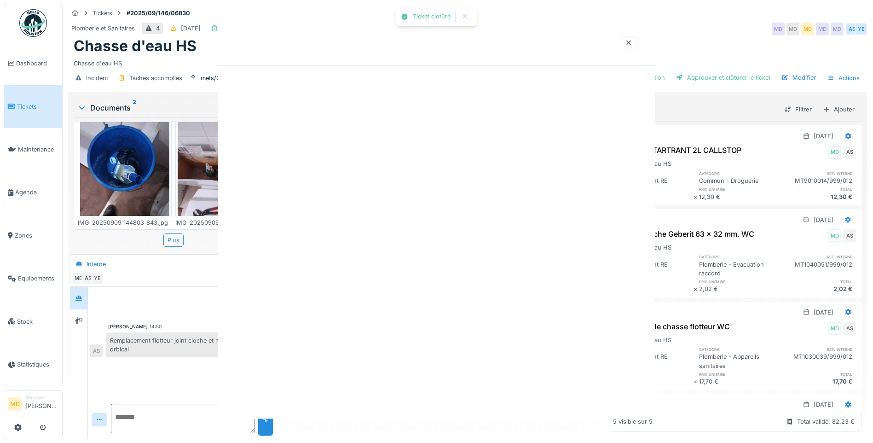
scroll to position [0, 0]
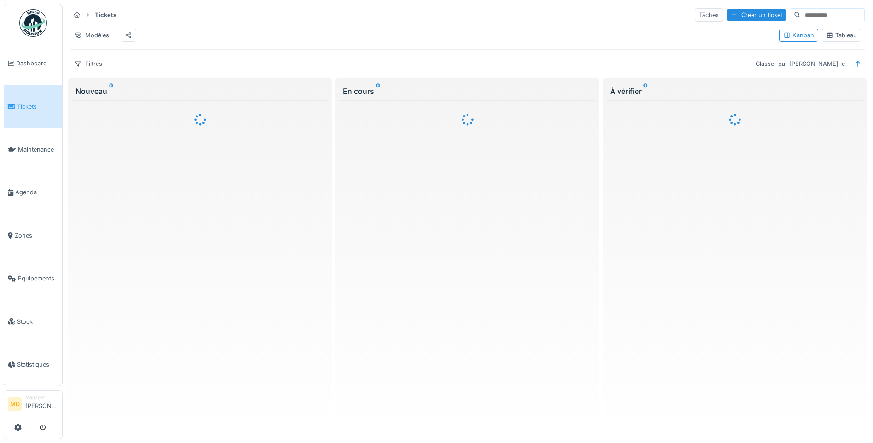
click at [829, 36] on div "Tableau" at bounding box center [841, 35] width 31 height 9
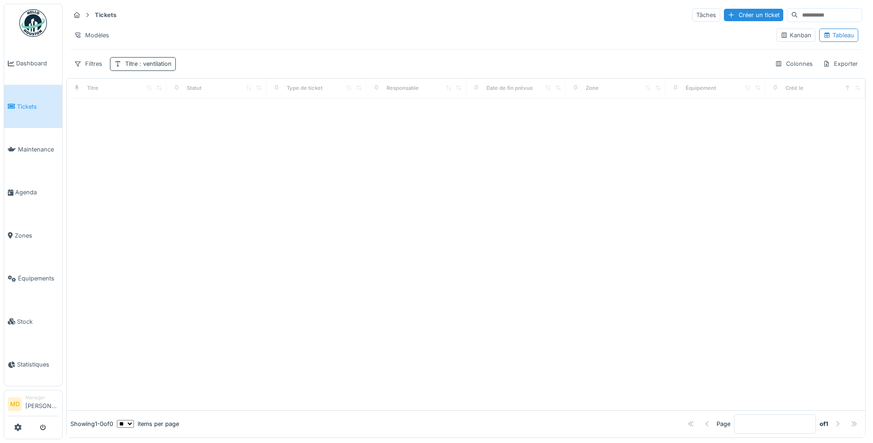
click at [149, 67] on span ": ventilation" at bounding box center [155, 63] width 34 height 7
click at [159, 115] on input "**********" at bounding box center [160, 107] width 92 height 19
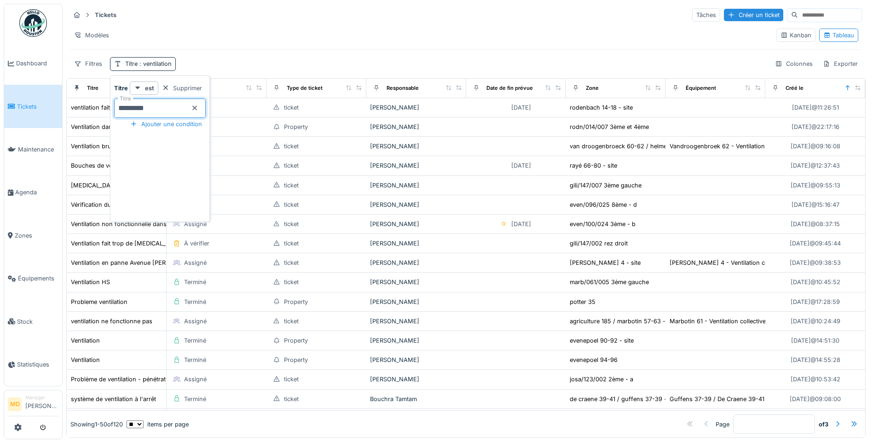
type input "*********"
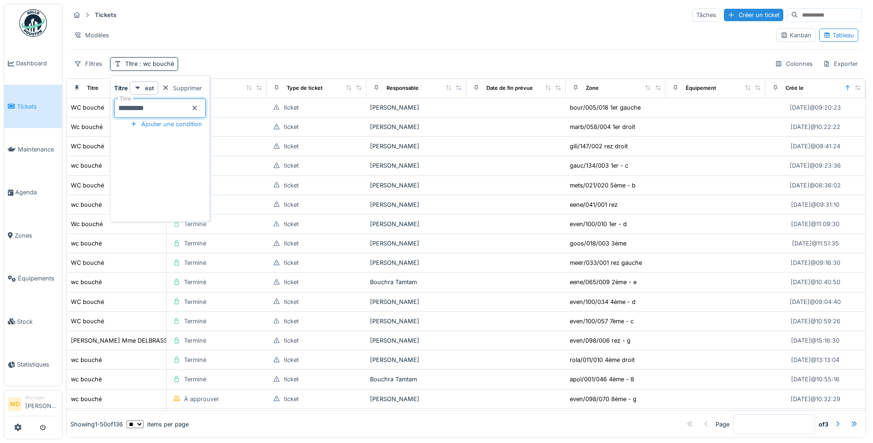
click at [257, 50] on div "Tickets Tâches Créer un ticket Modèles Kanban Tableau Filtres Titre : [PERSON_N…" at bounding box center [465, 39] width 799 height 71
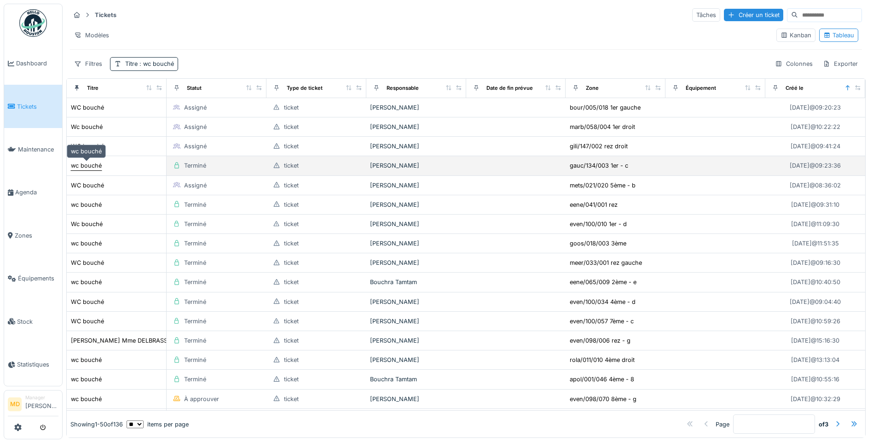
click at [83, 166] on div "wc bouché" at bounding box center [86, 165] width 31 height 9
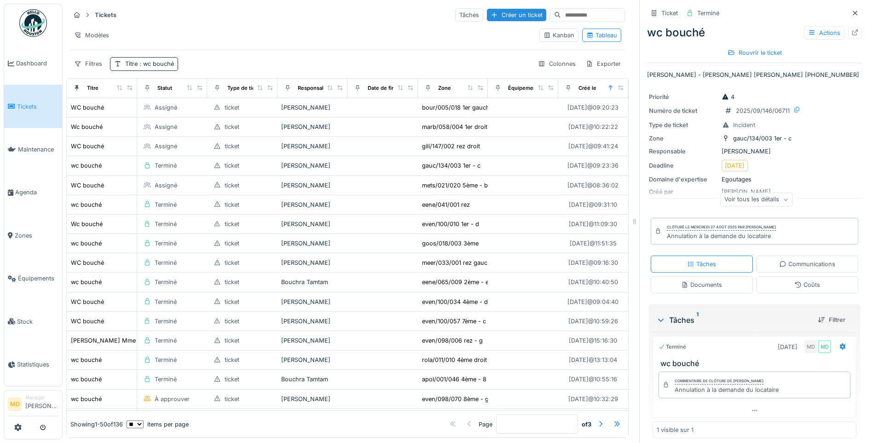
click at [782, 197] on div "Voir tous les détails" at bounding box center [757, 199] width 80 height 13
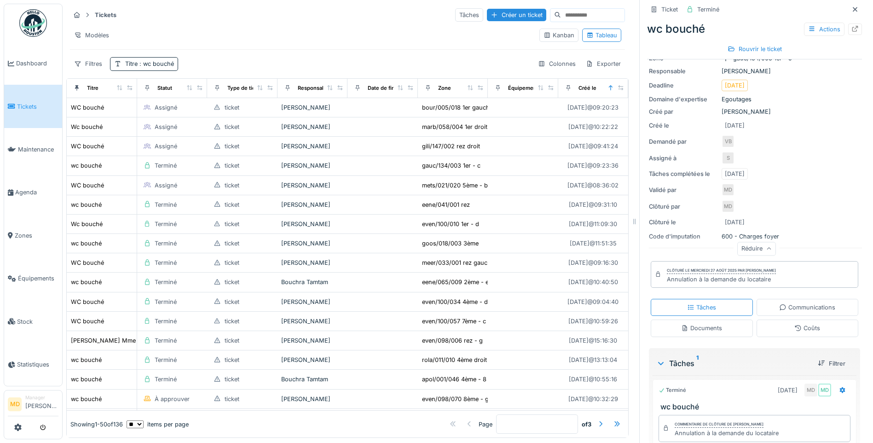
scroll to position [130, 0]
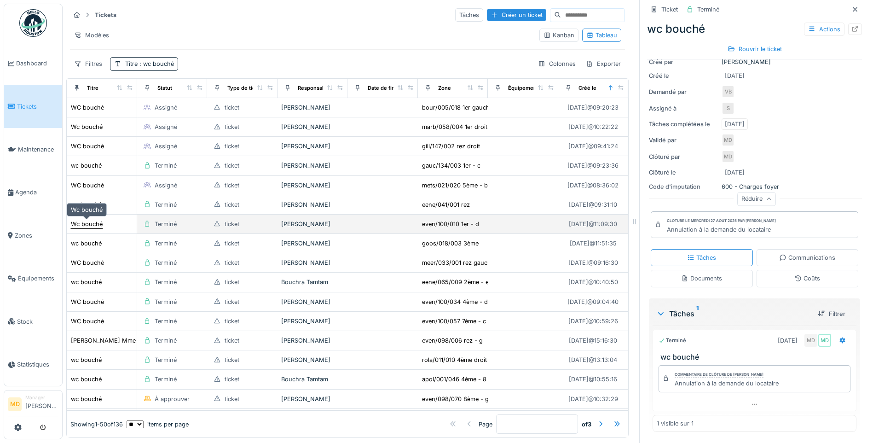
click at [85, 223] on div "Wc bouché" at bounding box center [87, 224] width 32 height 9
